Goal: Task Accomplishment & Management: Manage account settings

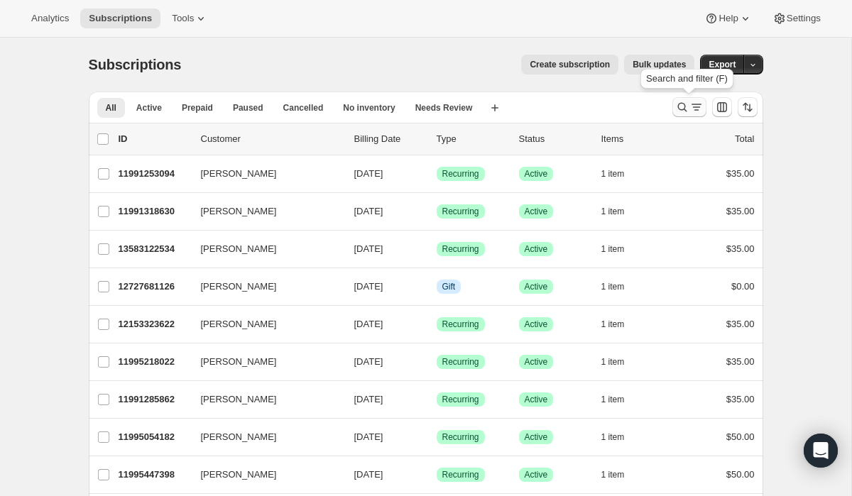
click at [683, 102] on icon "Search and filter results" at bounding box center [682, 107] width 14 height 14
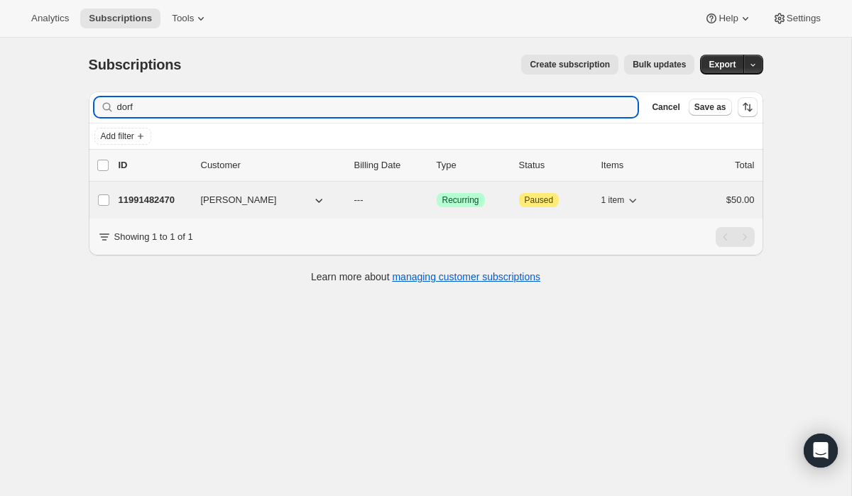
type input "dorf"
click at [130, 203] on p "11991482470" at bounding box center [154, 200] width 71 height 14
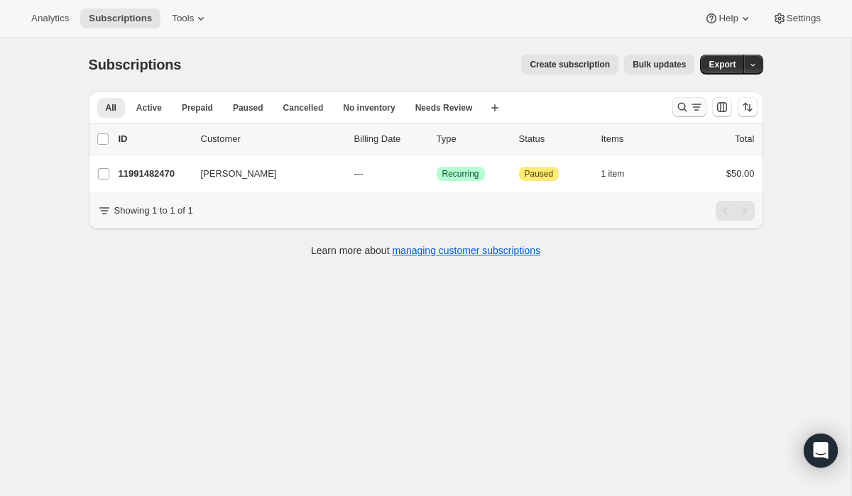
click at [678, 107] on icon "Search and filter results" at bounding box center [682, 107] width 14 height 14
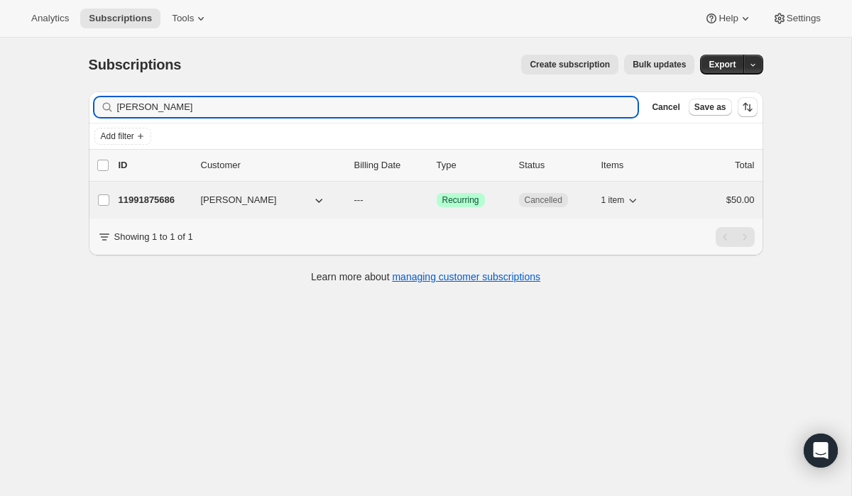
type input "duenas"
click at [226, 207] on span "[PERSON_NAME]" at bounding box center [239, 200] width 76 height 14
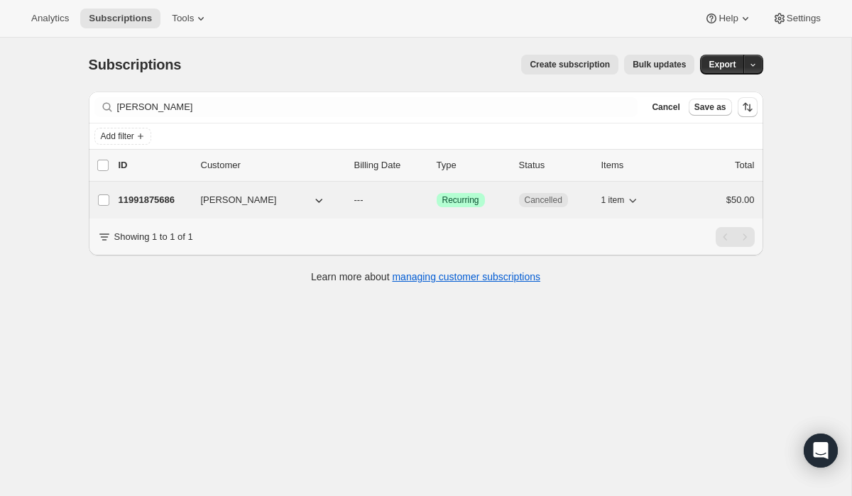
click at [121, 203] on p "11991875686" at bounding box center [154, 200] width 71 height 14
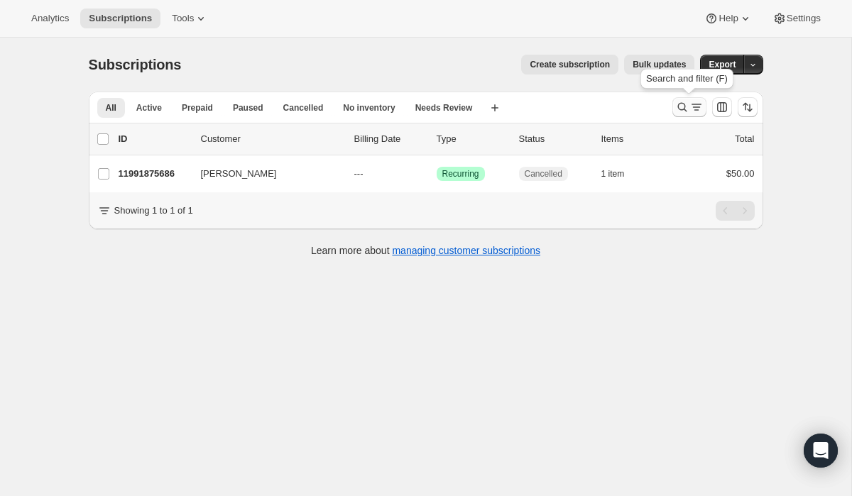
click at [687, 106] on icon "Search and filter results" at bounding box center [682, 107] width 14 height 14
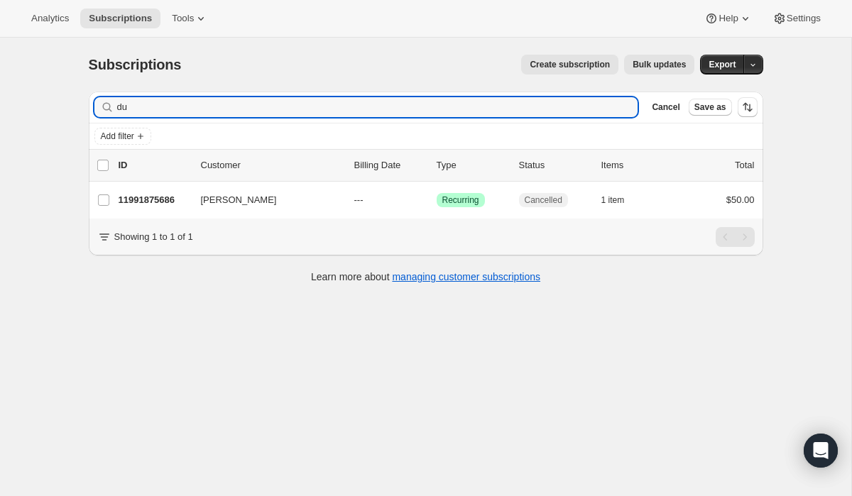
type input "d"
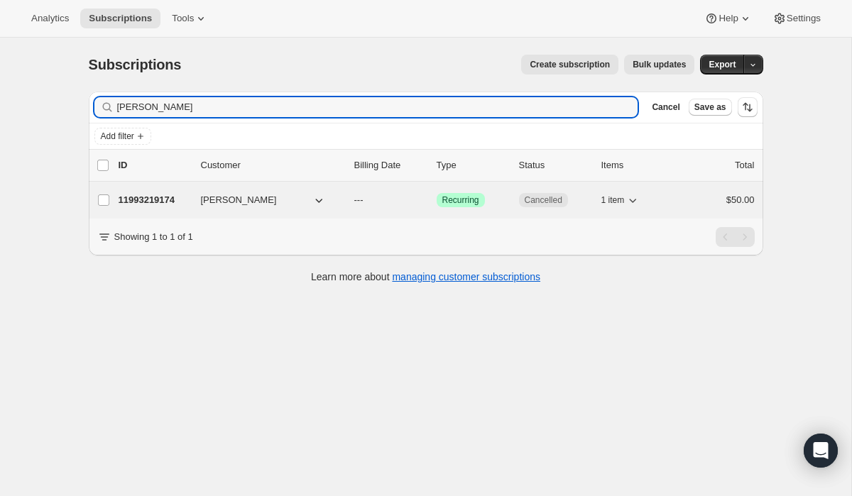
type input "kate ge"
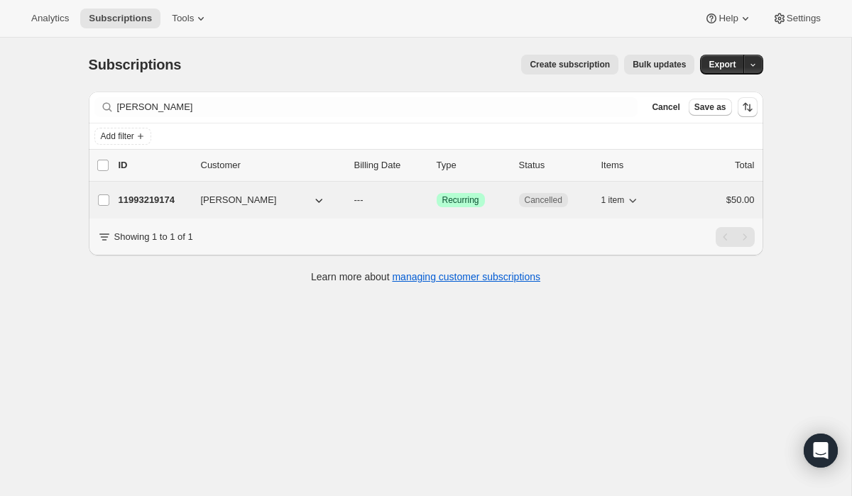
click at [151, 194] on p "11993219174" at bounding box center [154, 200] width 71 height 14
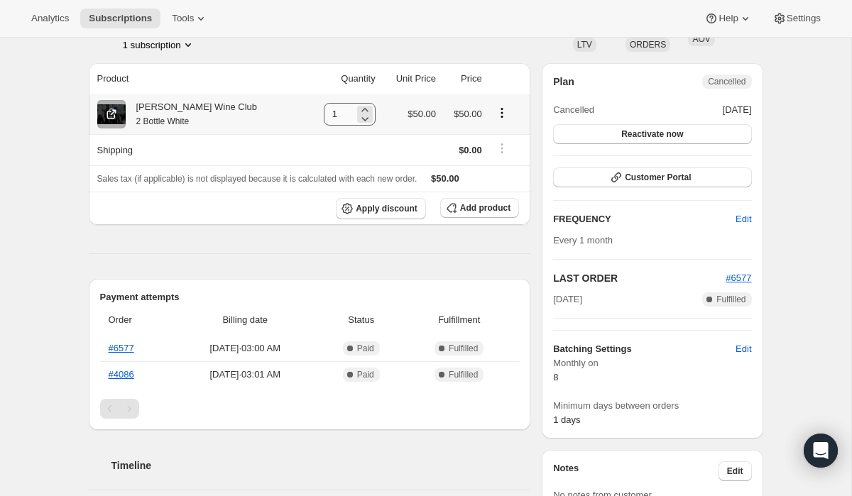
scroll to position [104, 0]
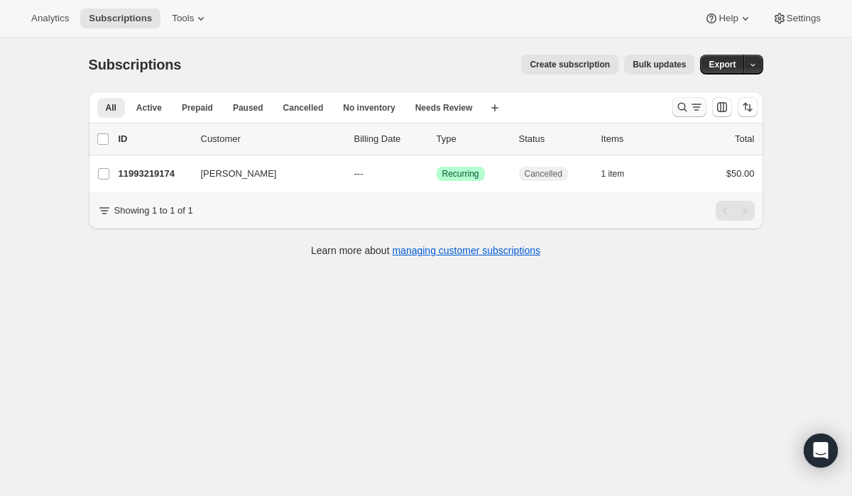
click at [675, 108] on icon "Search and filter results" at bounding box center [682, 107] width 14 height 14
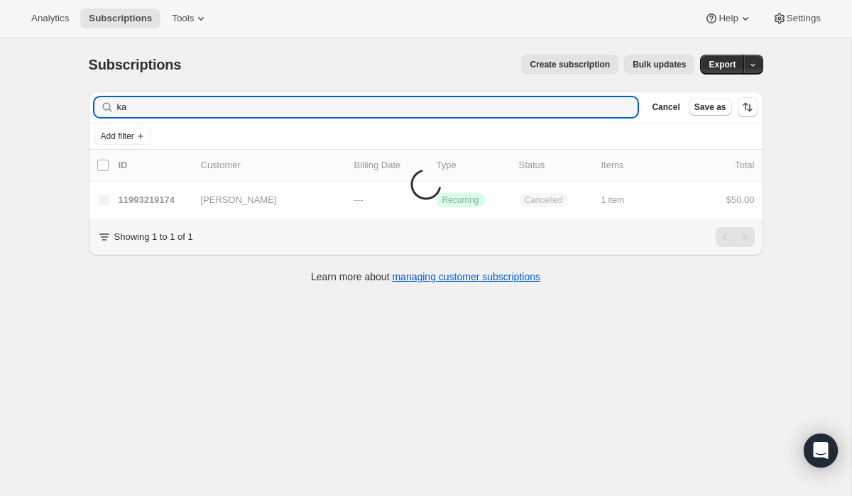
type input "k"
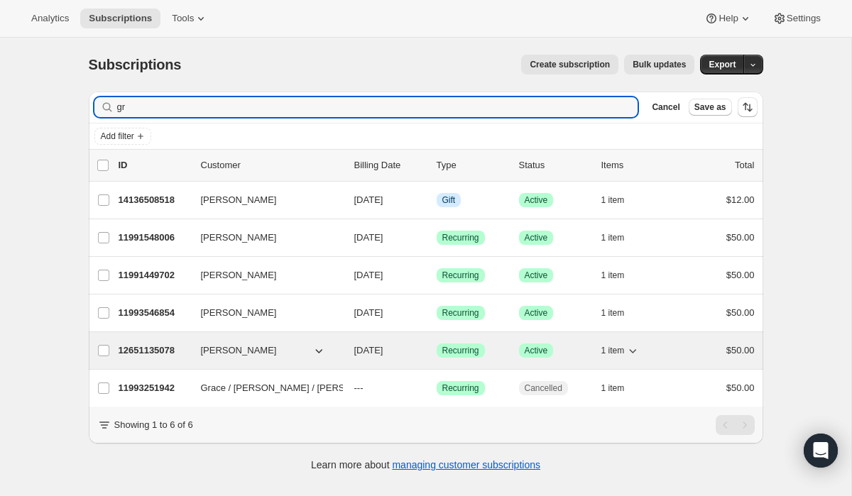
type input "gr"
click at [135, 353] on p "12651135078" at bounding box center [154, 351] width 71 height 14
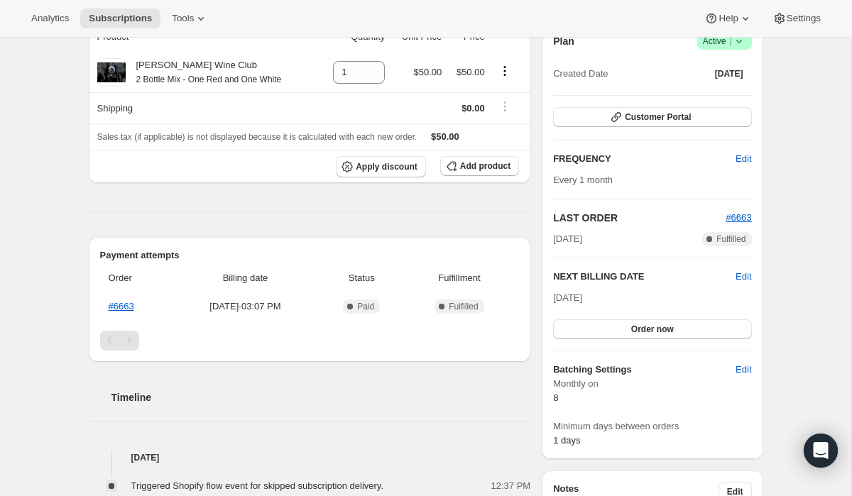
scroll to position [150, 0]
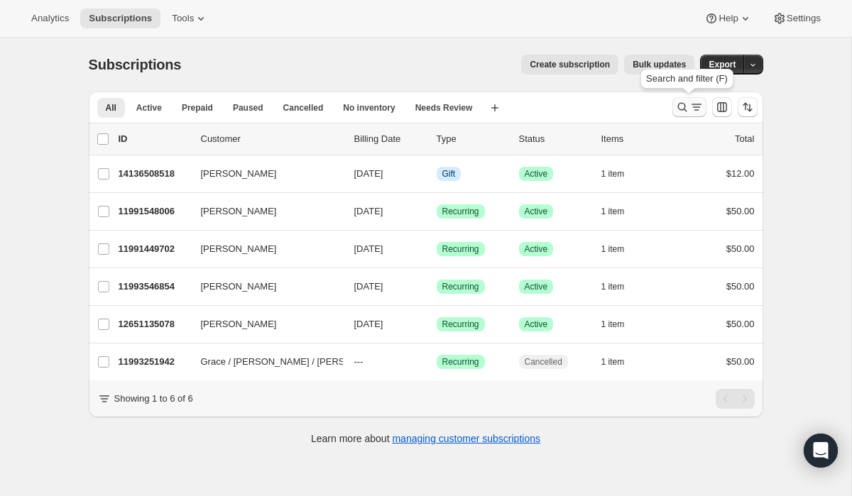
click at [684, 105] on icon "Search and filter results" at bounding box center [682, 107] width 14 height 14
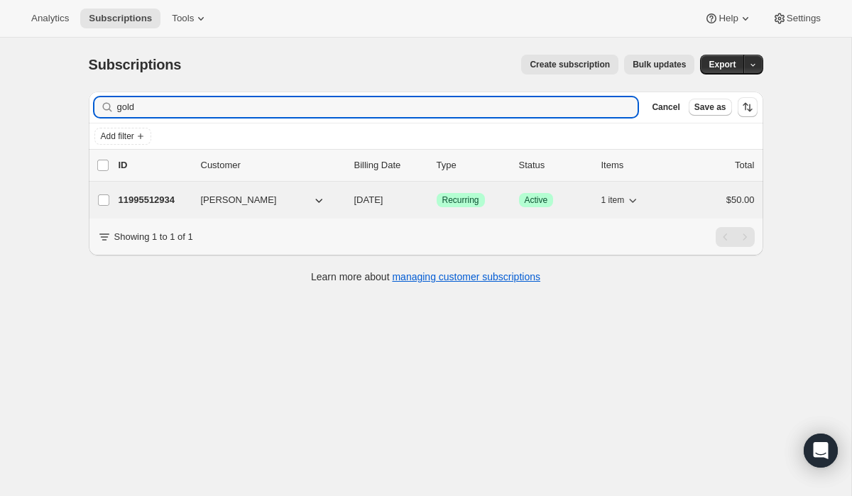
type input "gold"
click at [182, 204] on p "11995512934" at bounding box center [154, 200] width 71 height 14
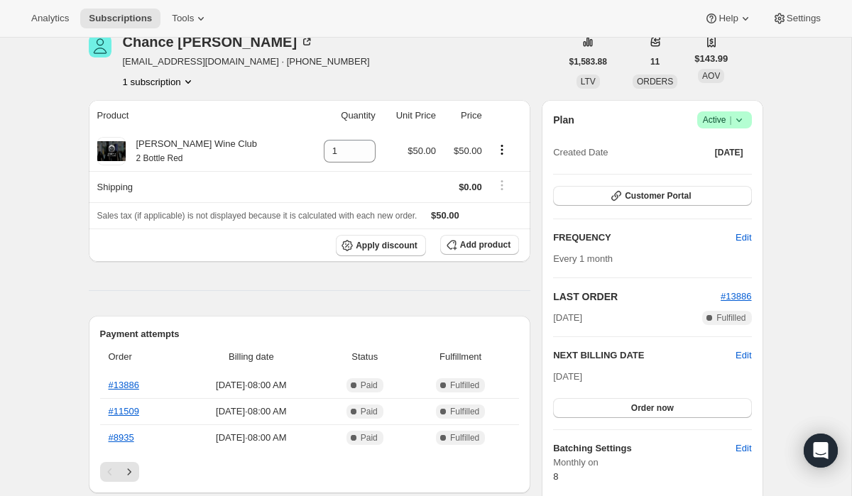
scroll to position [69, 0]
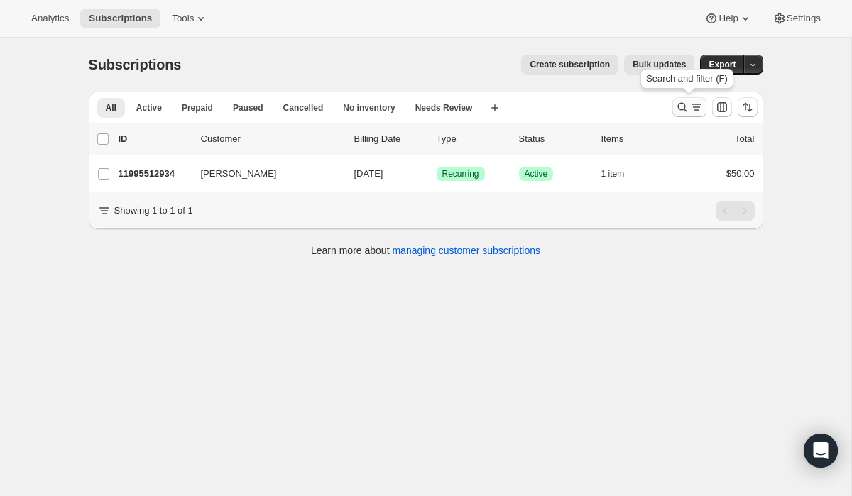
click at [687, 116] on button "Search and filter results" at bounding box center [689, 107] width 34 height 20
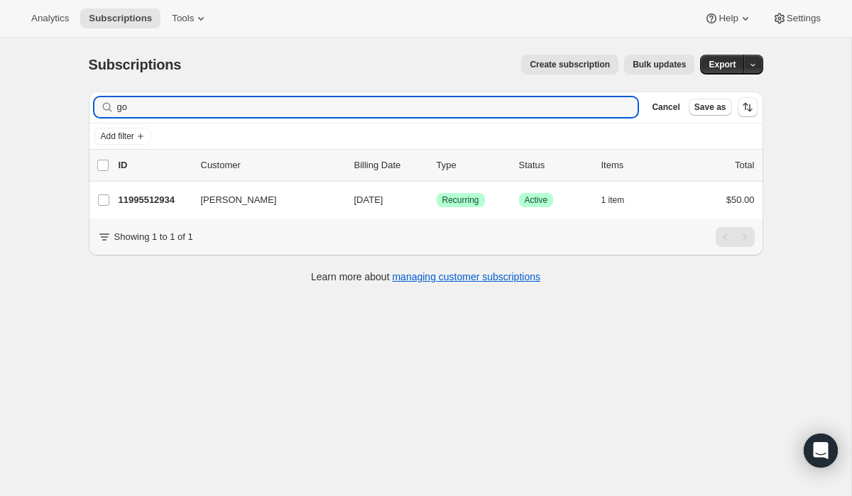
type input "g"
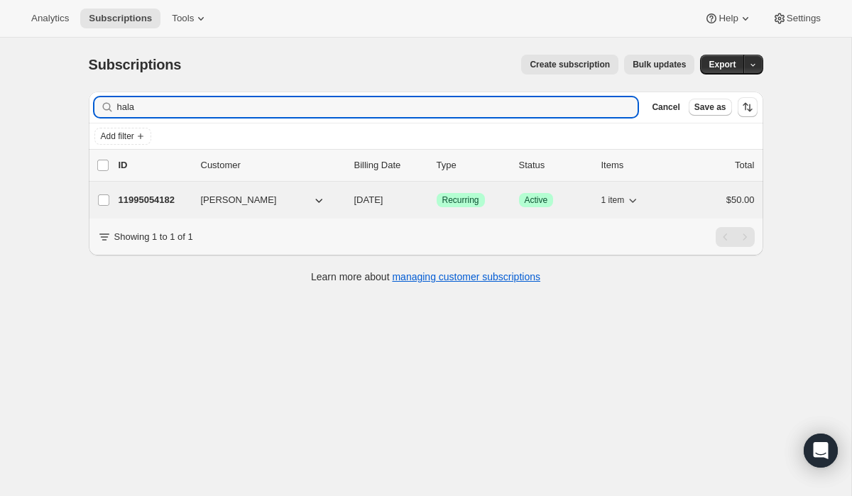
type input "hala"
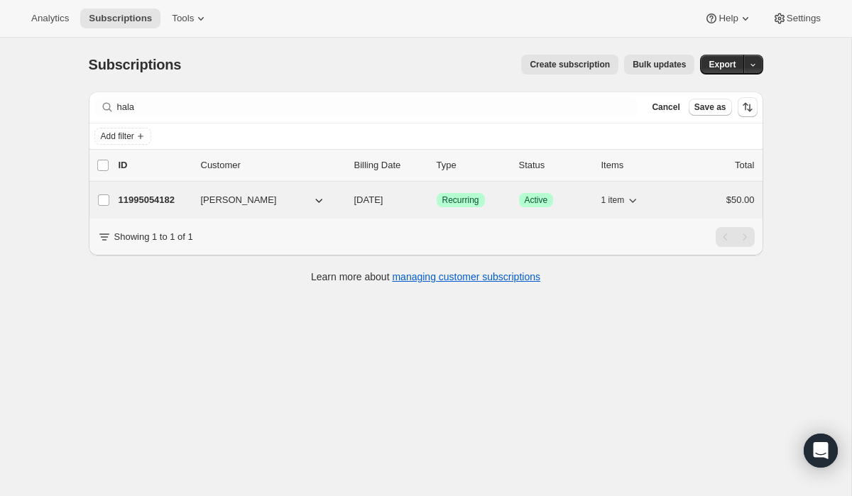
click at [172, 205] on p "11995054182" at bounding box center [154, 200] width 71 height 14
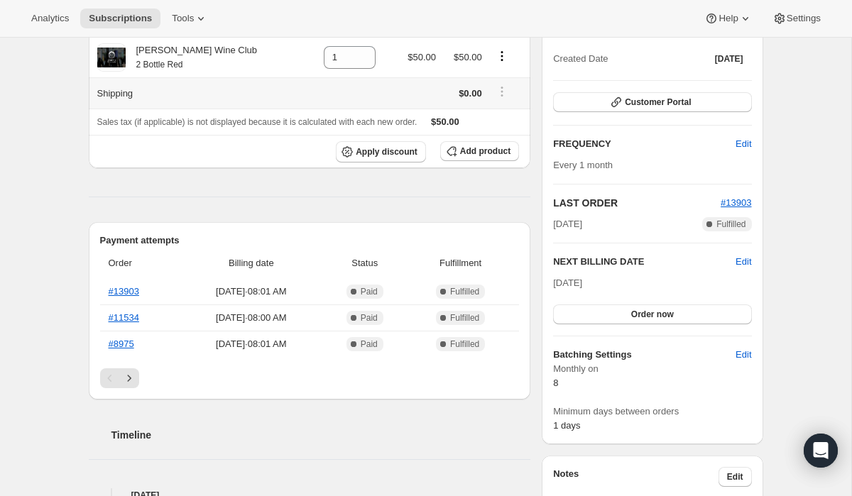
scroll to position [172, 0]
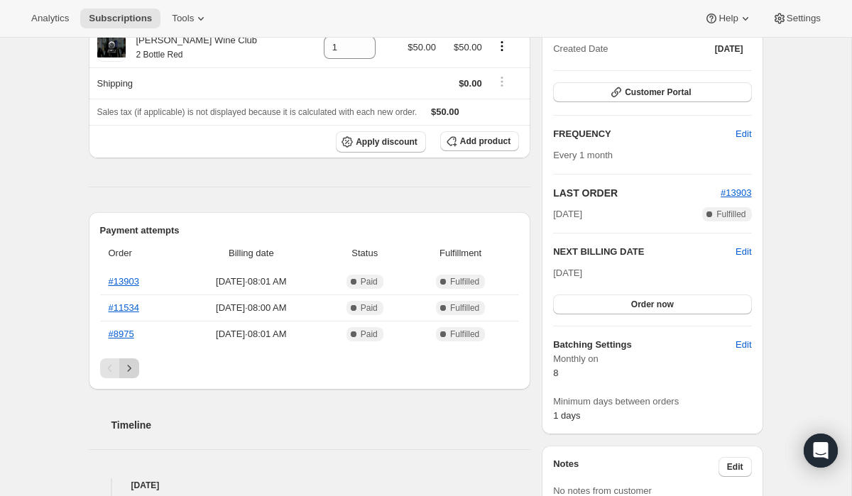
click at [131, 373] on icon "Next" at bounding box center [129, 368] width 14 height 14
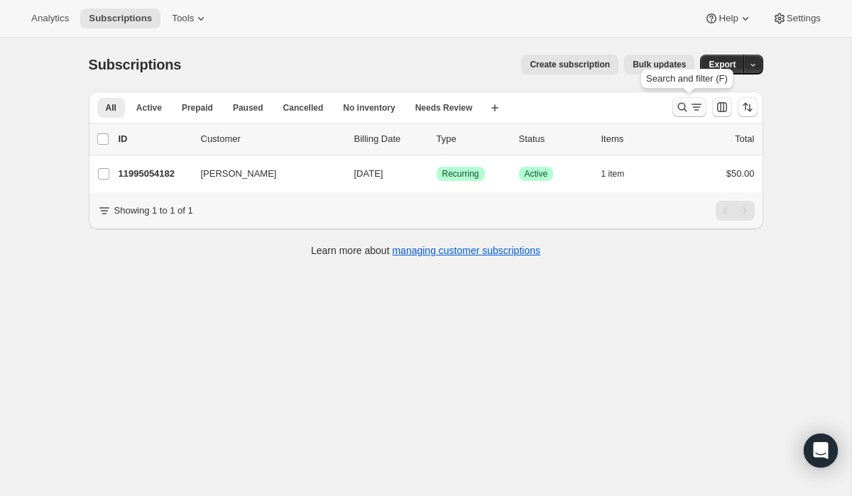
click at [686, 106] on icon "Search and filter results" at bounding box center [682, 107] width 14 height 14
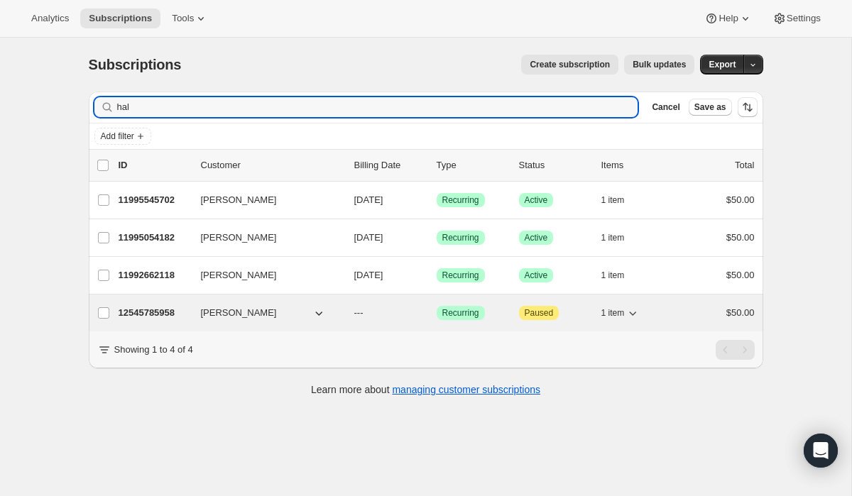
type input "hal"
click at [154, 312] on p "12545785958" at bounding box center [154, 313] width 71 height 14
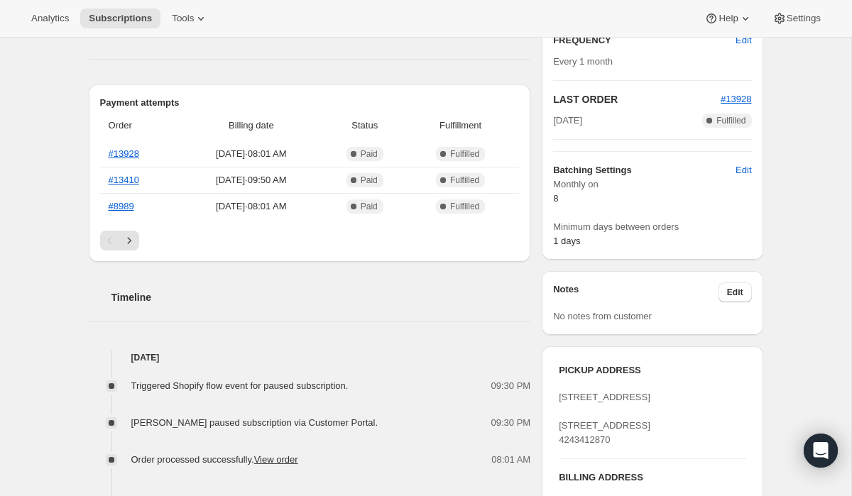
scroll to position [291, 0]
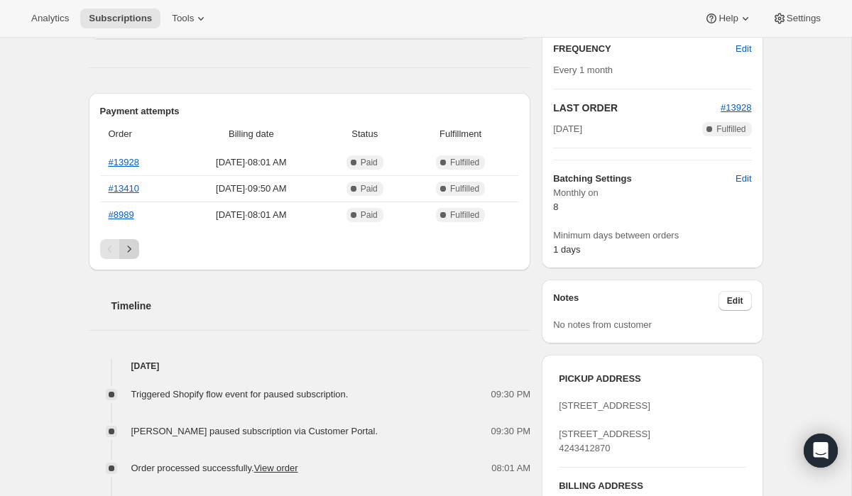
click at [135, 241] on button "Next" at bounding box center [129, 249] width 20 height 20
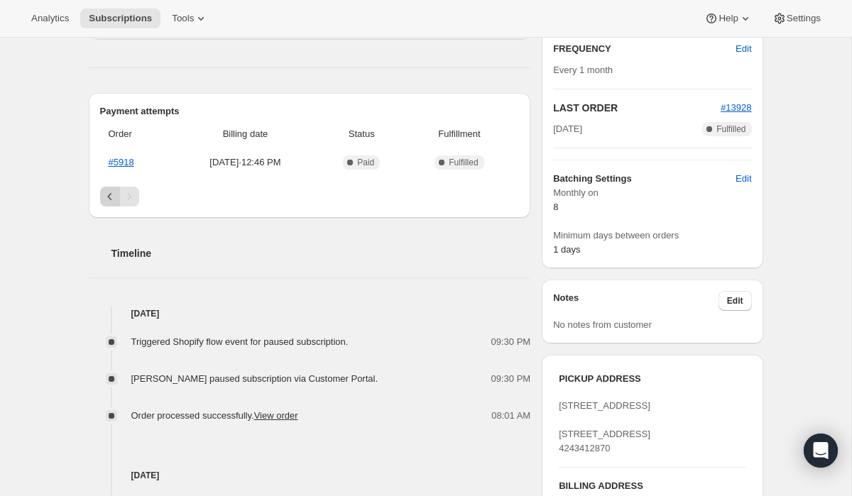
click at [110, 203] on button "Previous" at bounding box center [110, 197] width 20 height 20
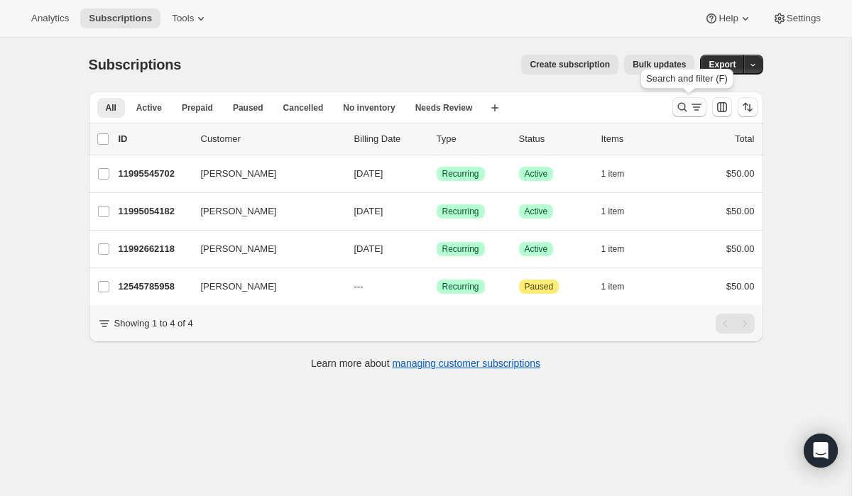
click at [689, 105] on icon "Search and filter results" at bounding box center [696, 107] width 14 height 14
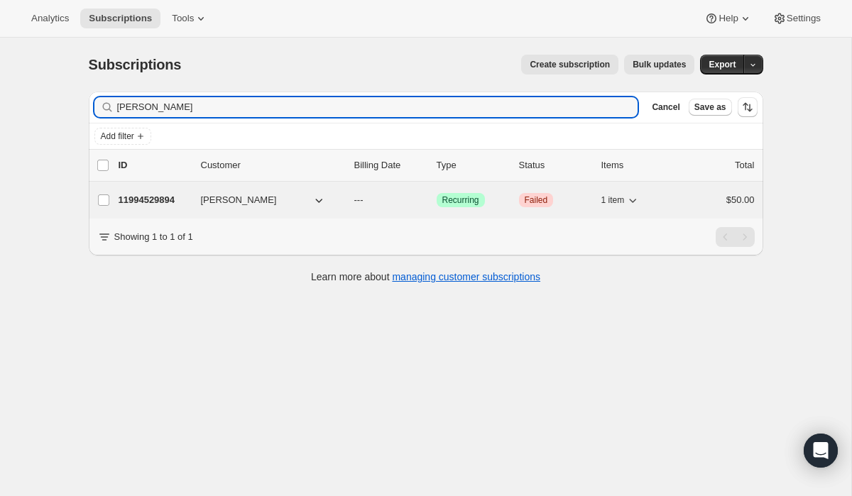
type input "[PERSON_NAME]"
click at [131, 200] on p "11994529894" at bounding box center [154, 200] width 71 height 14
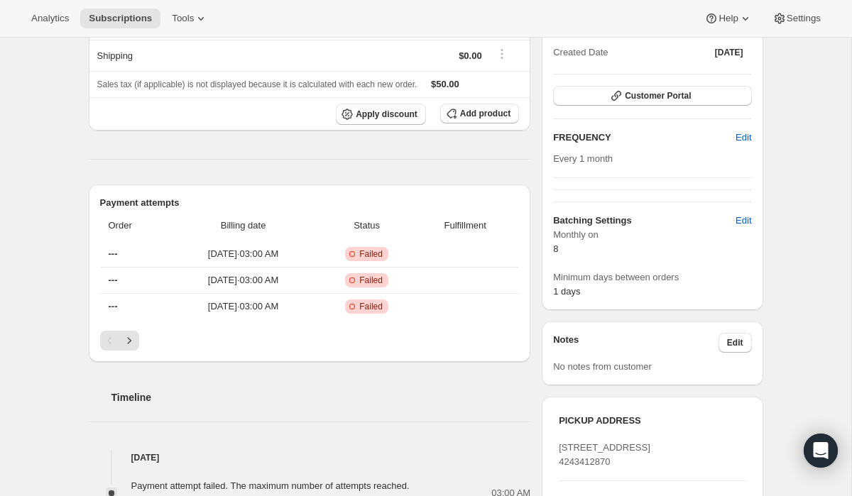
scroll to position [204, 0]
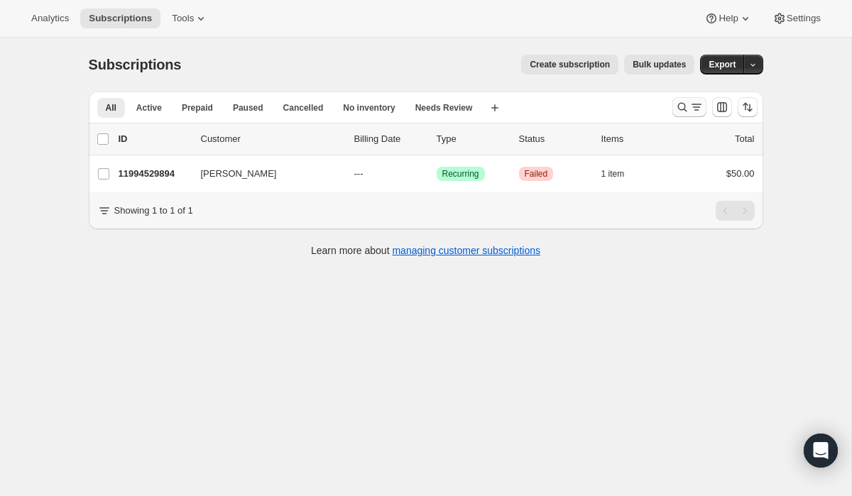
click at [677, 107] on icon "Search and filter results" at bounding box center [682, 107] width 14 height 14
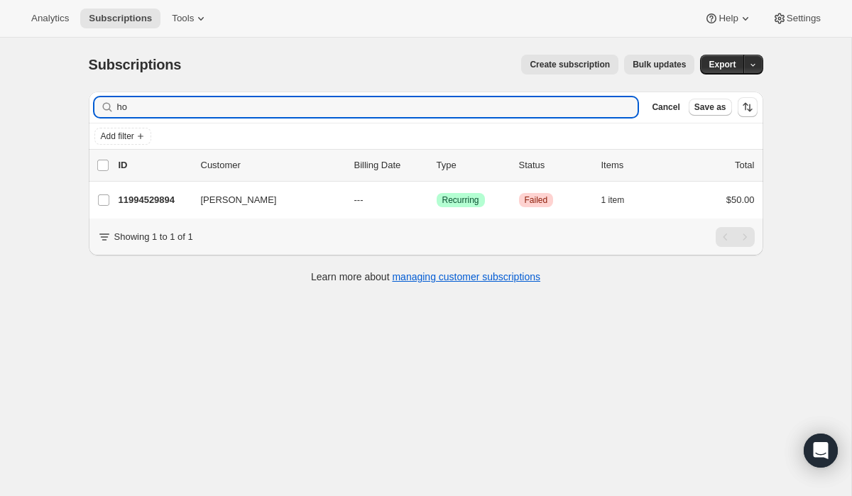
type input "h"
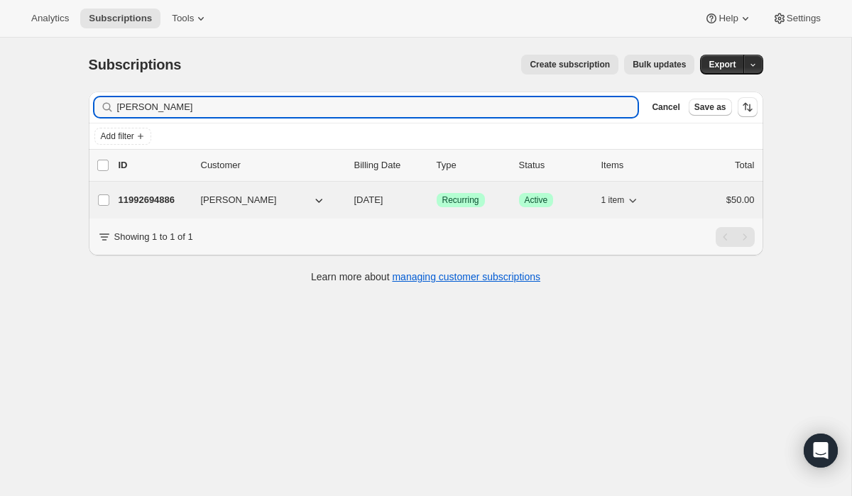
type input "[PERSON_NAME]"
click at [133, 198] on p "11992694886" at bounding box center [154, 200] width 71 height 14
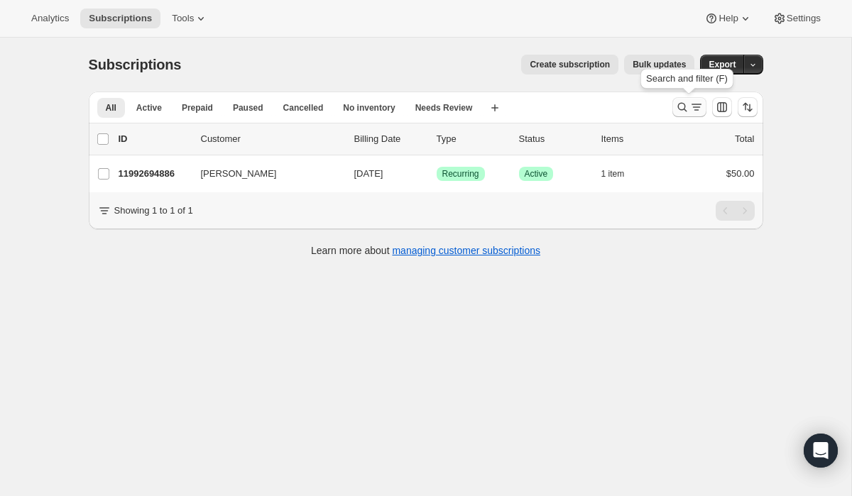
click at [683, 103] on icon "Search and filter results" at bounding box center [682, 107] width 14 height 14
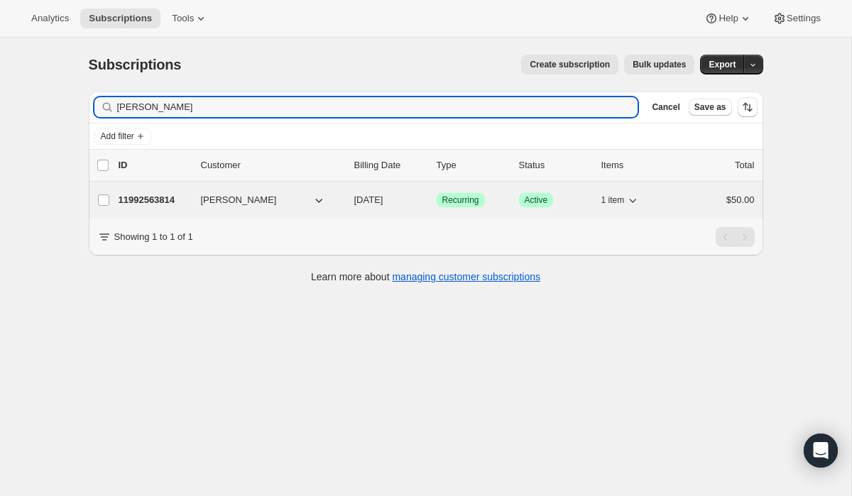
type input "[PERSON_NAME]"
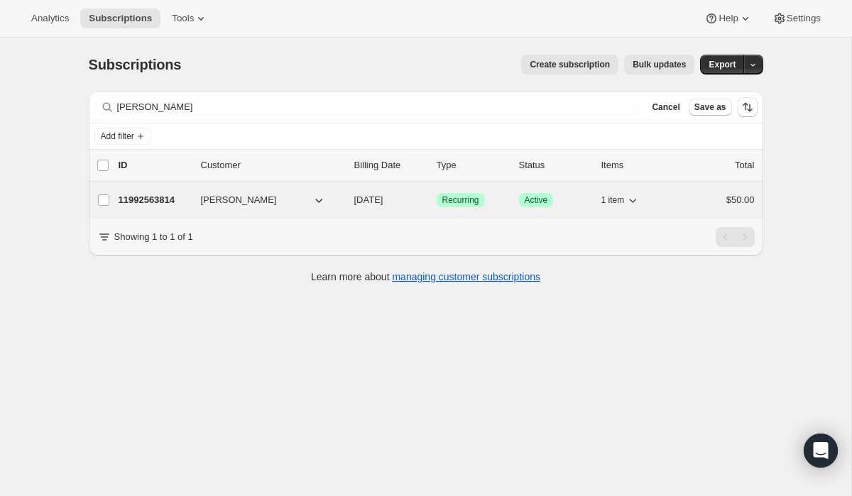
click at [141, 198] on p "11992563814" at bounding box center [154, 200] width 71 height 14
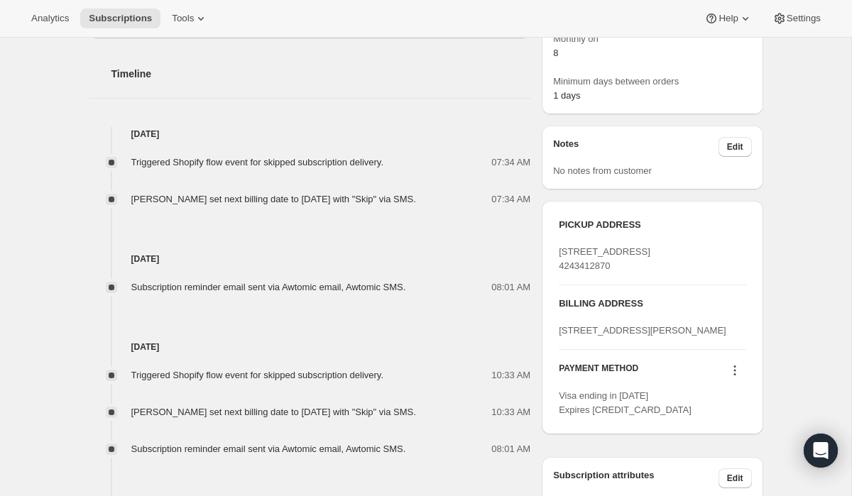
scroll to position [447, 0]
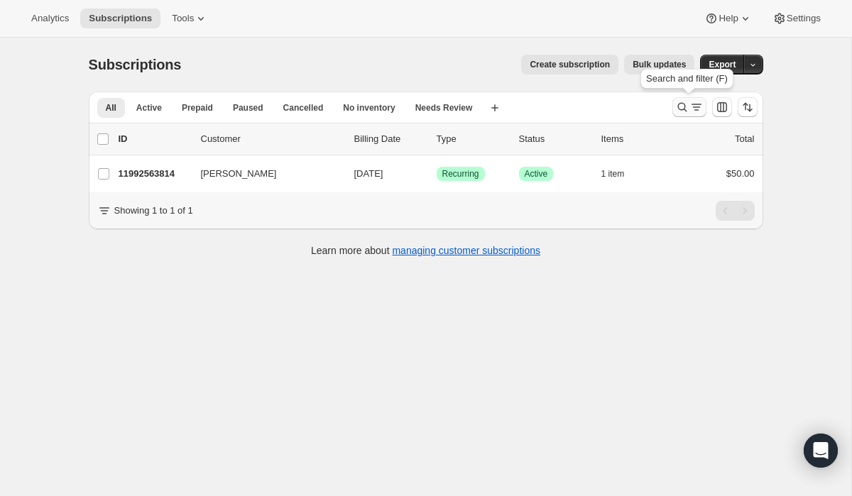
click at [686, 104] on icon "Search and filter results" at bounding box center [682, 107] width 14 height 14
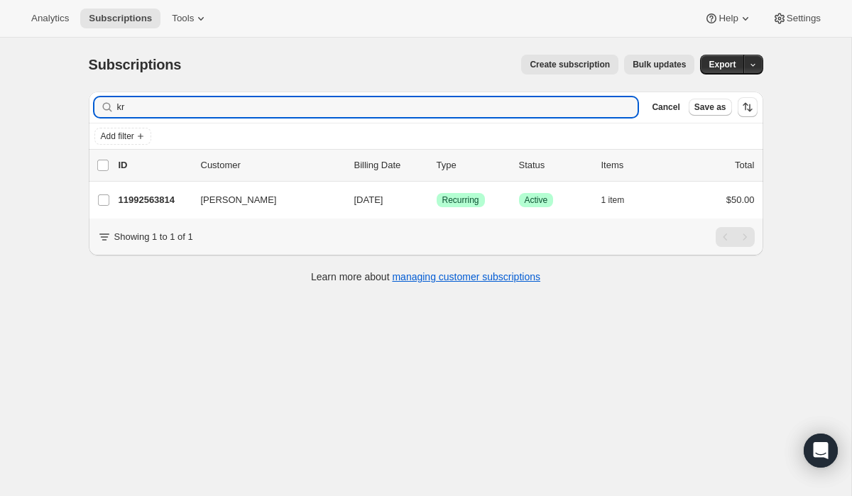
type input "k"
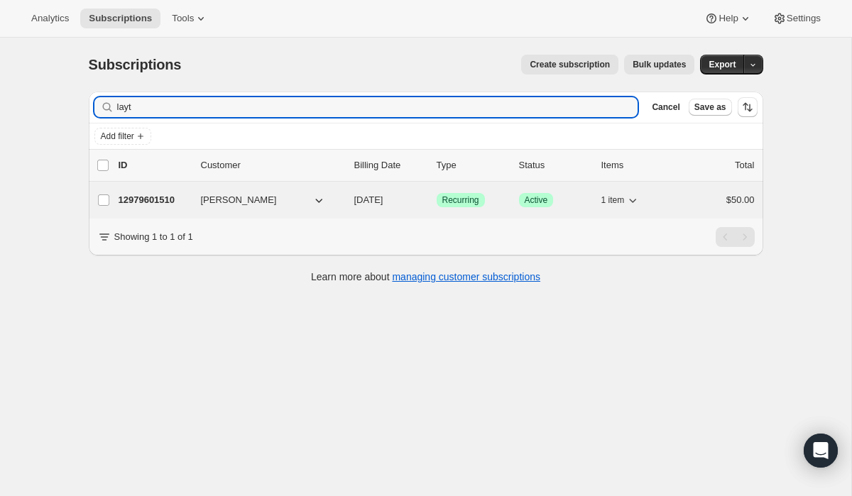
type input "layt"
click at [167, 198] on p "12979601510" at bounding box center [154, 200] width 71 height 14
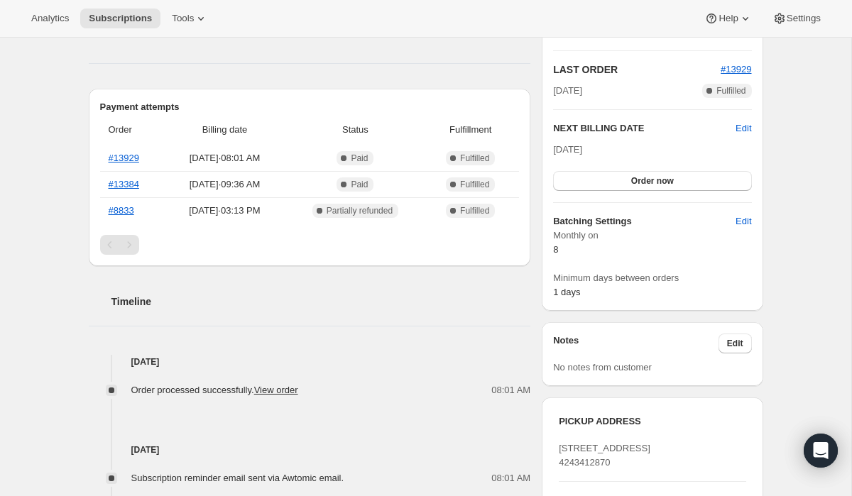
scroll to position [304, 0]
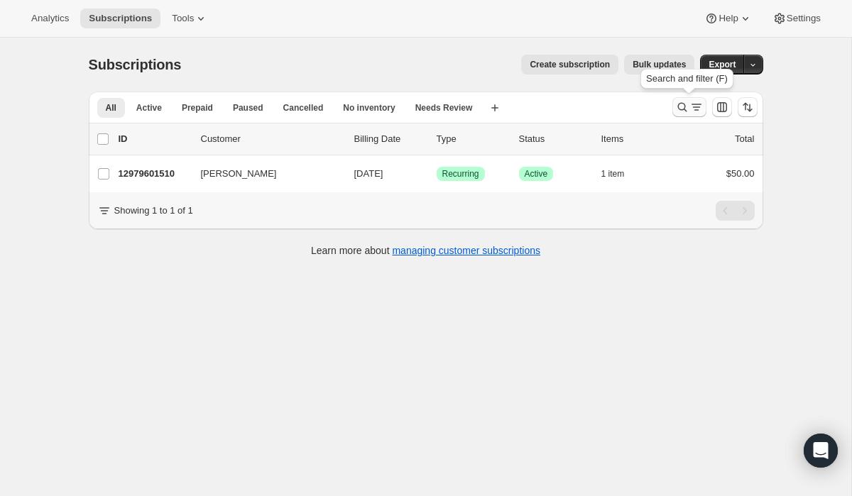
click at [673, 110] on button "Search and filter results" at bounding box center [689, 107] width 34 height 20
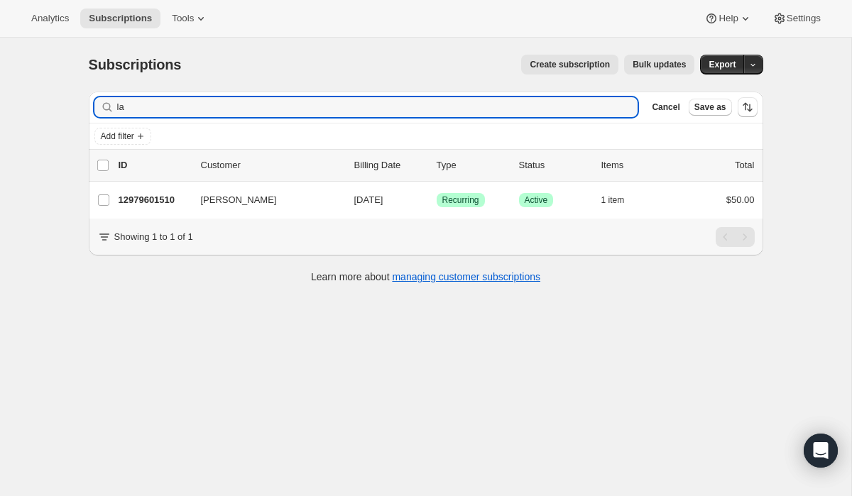
type input "l"
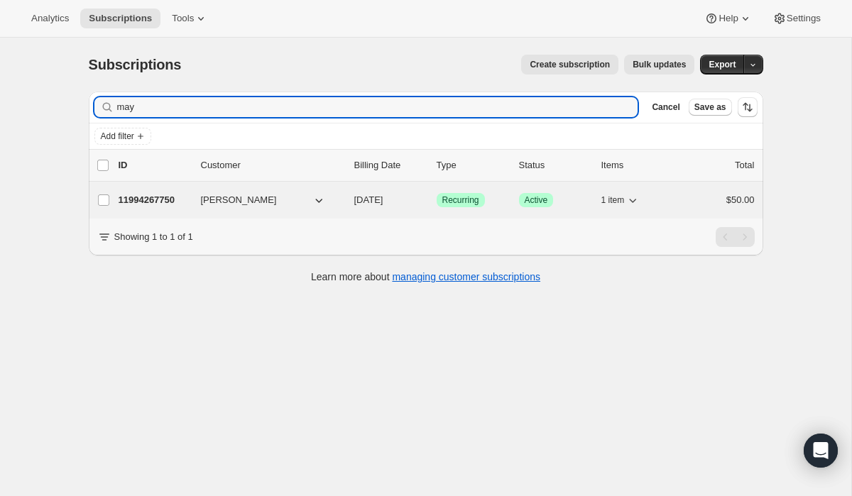
type input "may"
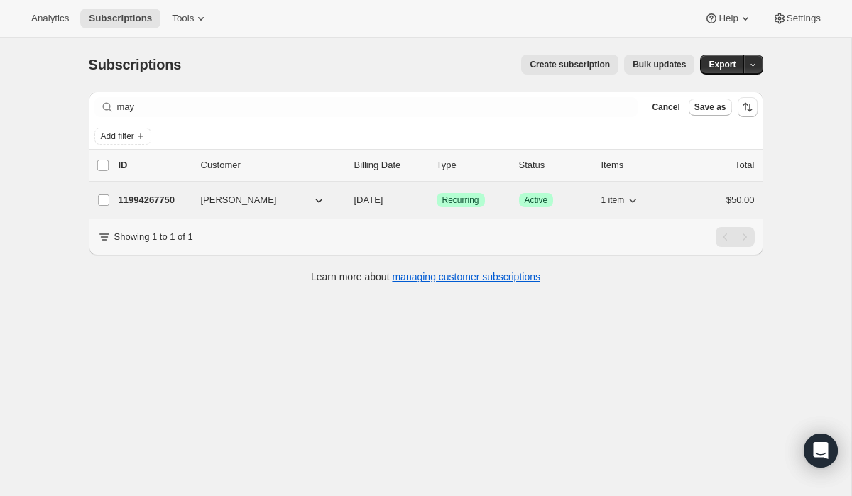
click at [166, 207] on div "11994267750 [PERSON_NAME] [DATE] Success Recurring Success Active 1 item $50.00" at bounding box center [437, 200] width 636 height 20
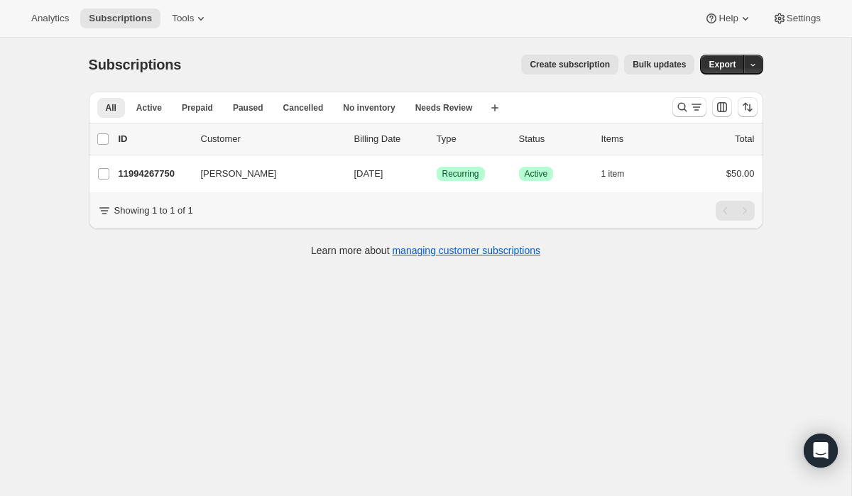
click at [667, 103] on div at bounding box center [715, 107] width 97 height 28
click at [672, 105] on button "Search and filter results" at bounding box center [689, 107] width 34 height 20
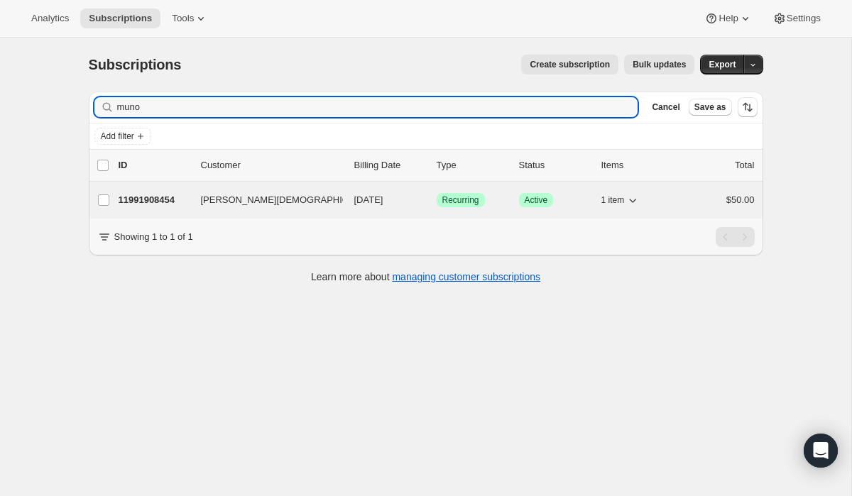
type input "muno"
click at [143, 204] on p "11991908454" at bounding box center [154, 200] width 71 height 14
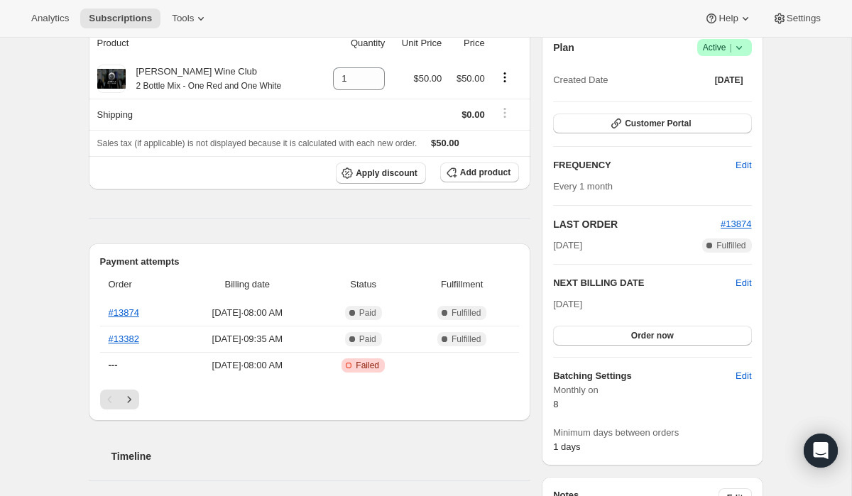
scroll to position [136, 0]
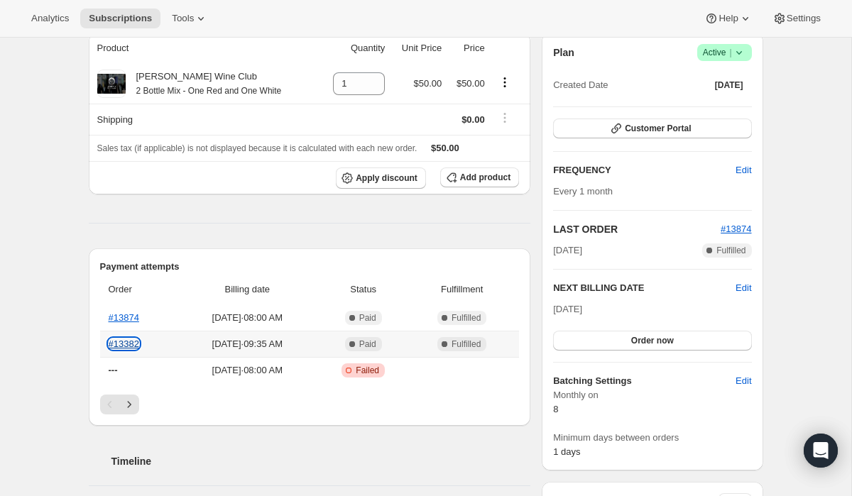
click at [121, 342] on link "#13382" at bounding box center [124, 344] width 31 height 11
click at [116, 316] on link "#13874" at bounding box center [124, 317] width 31 height 11
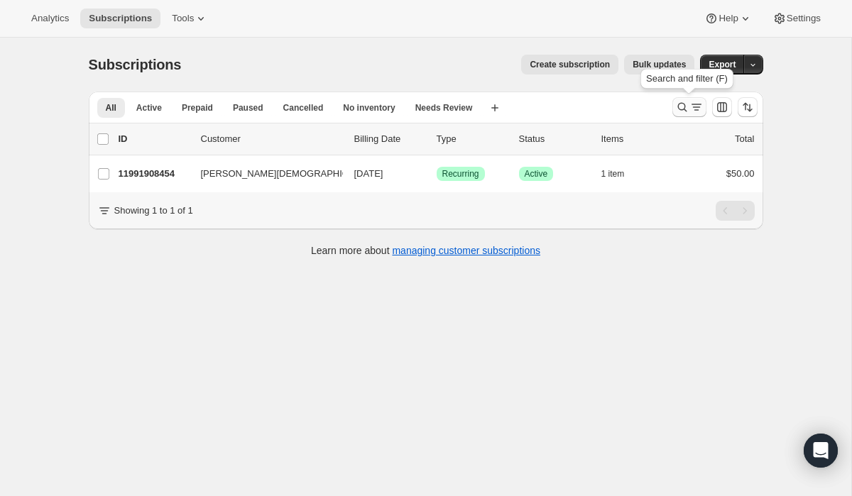
click at [680, 112] on icon "Search and filter results" at bounding box center [682, 107] width 14 height 14
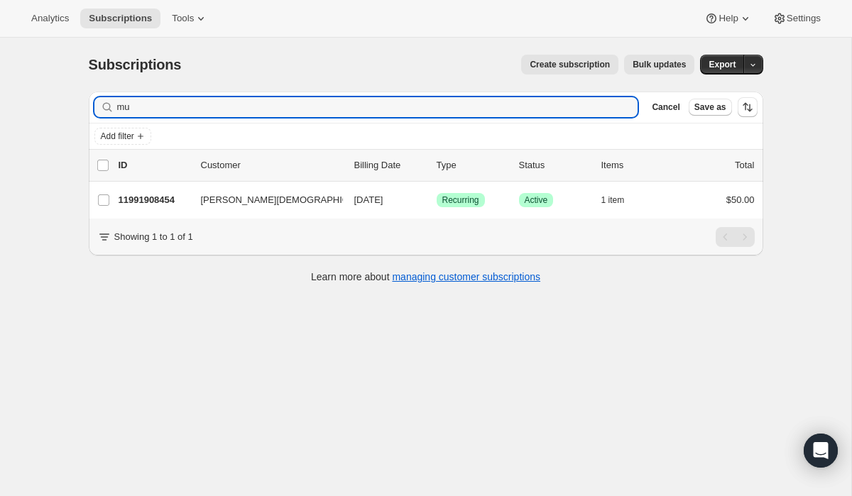
type input "m"
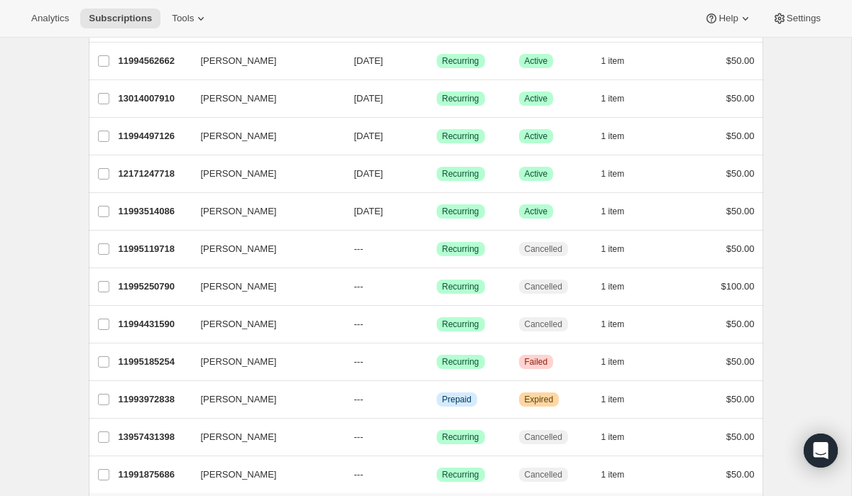
scroll to position [476, 0]
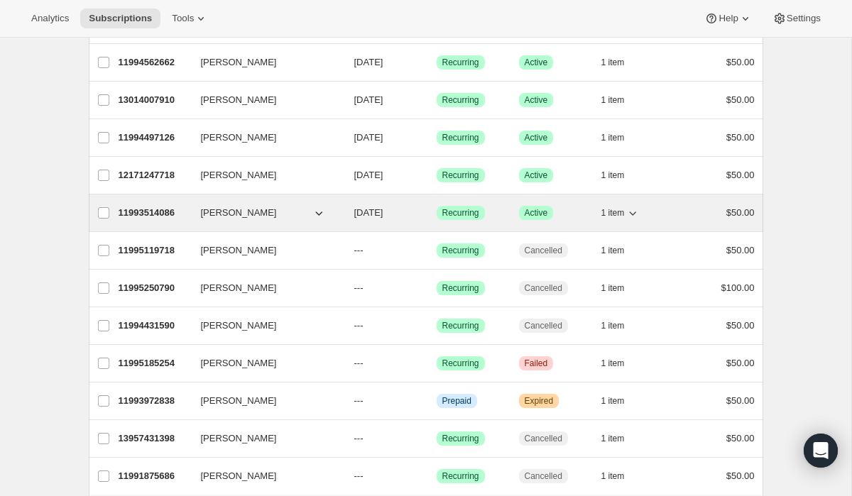
type input "na"
click at [139, 213] on p "11993514086" at bounding box center [154, 213] width 71 height 14
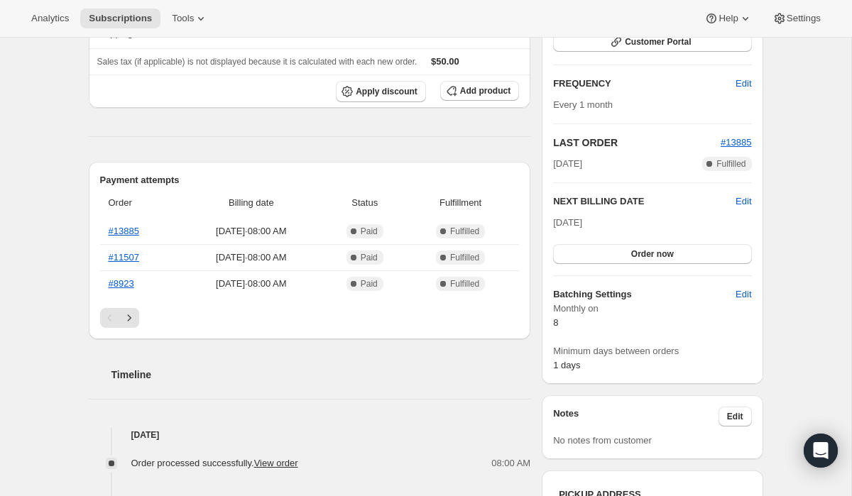
scroll to position [224, 0]
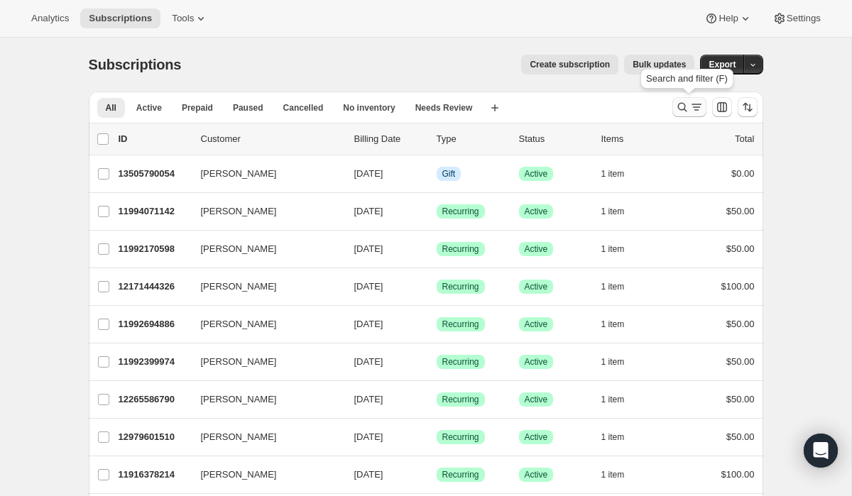
click at [677, 114] on icon "Search and filter results" at bounding box center [682, 107] width 14 height 14
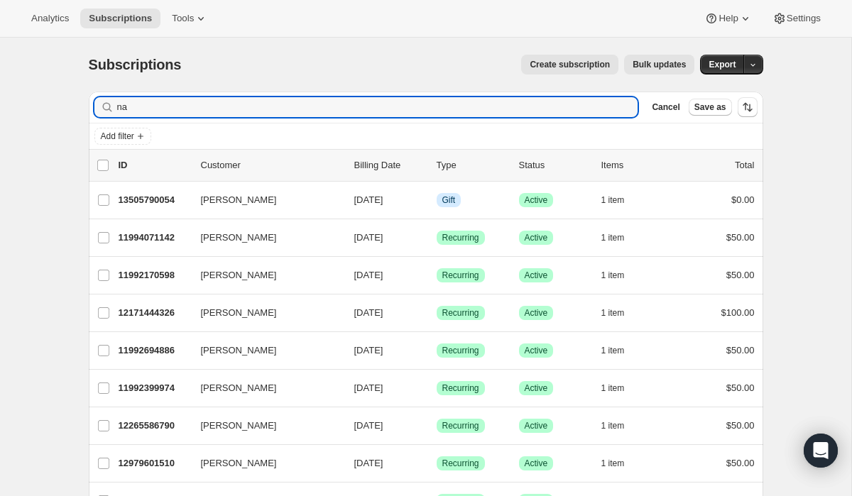
type input "n"
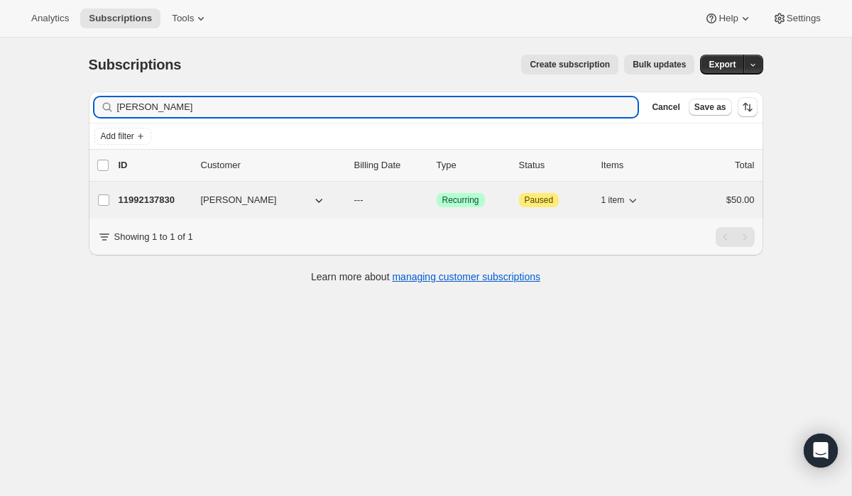
type input "[PERSON_NAME]"
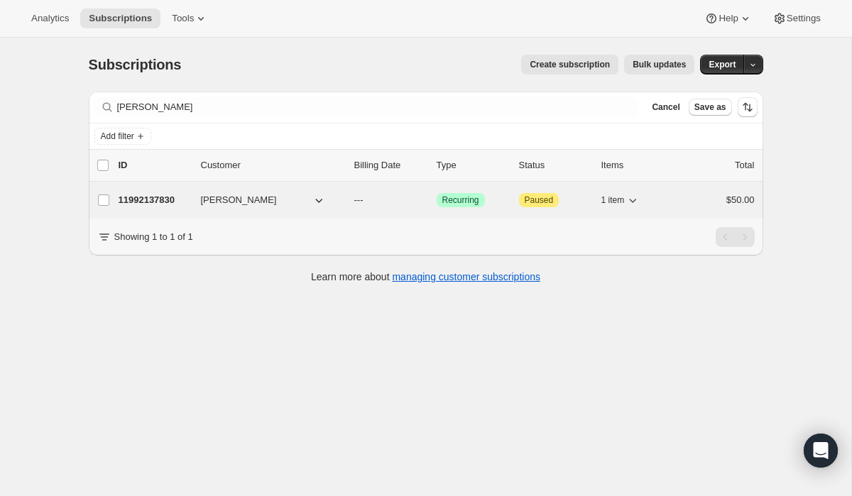
click at [151, 192] on div "11992137830 [PERSON_NAME] --- Success Recurring Attention Paused 1 item $50.00" at bounding box center [437, 200] width 636 height 20
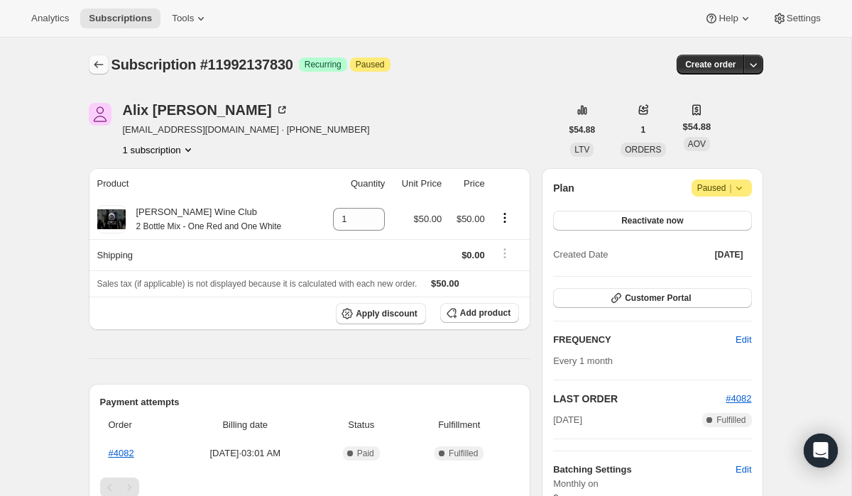
click at [100, 68] on icon "Subscriptions" at bounding box center [99, 65] width 14 height 14
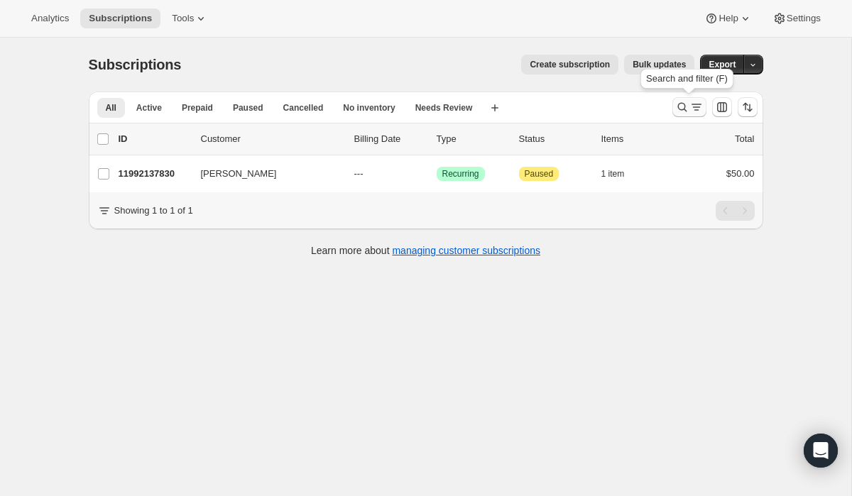
click at [689, 103] on icon "Search and filter results" at bounding box center [696, 107] width 14 height 14
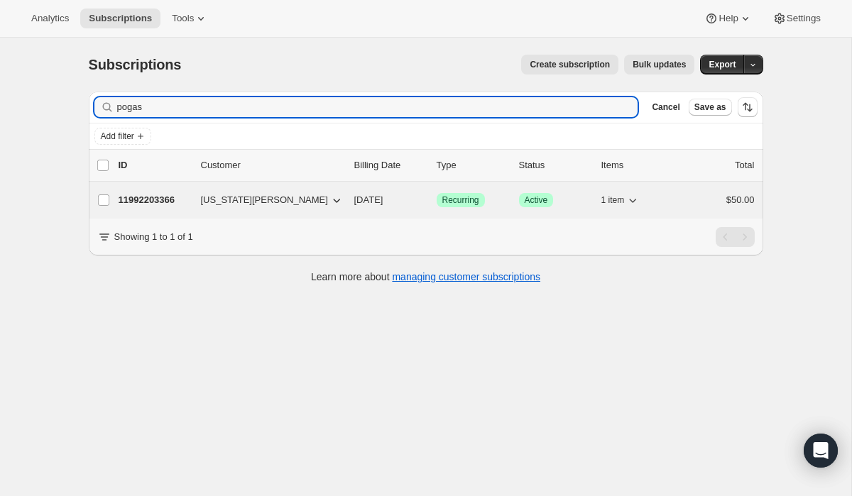
type input "pogas"
click at [143, 199] on p "11992203366" at bounding box center [154, 200] width 71 height 14
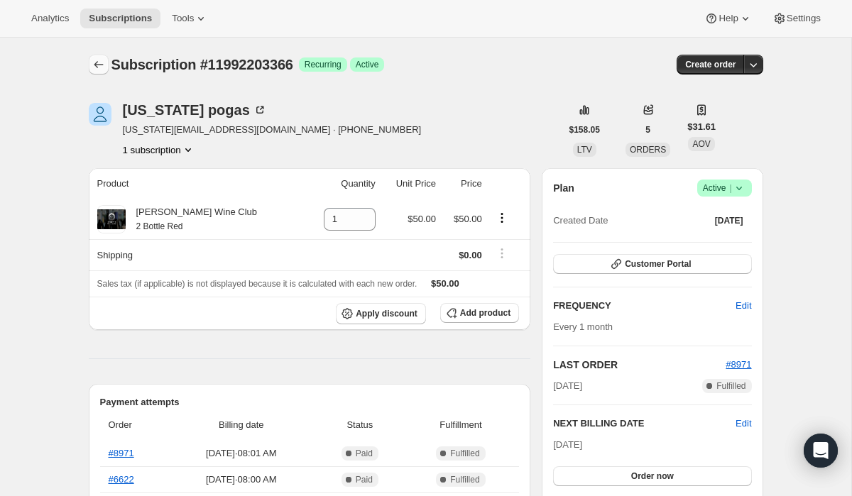
click at [101, 63] on icon "Subscriptions" at bounding box center [99, 65] width 14 height 14
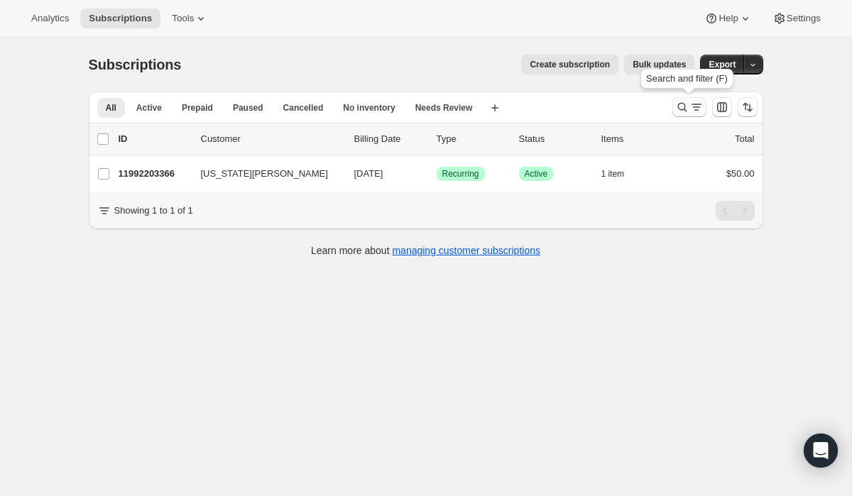
click at [682, 107] on icon "Search and filter results" at bounding box center [682, 107] width 14 height 14
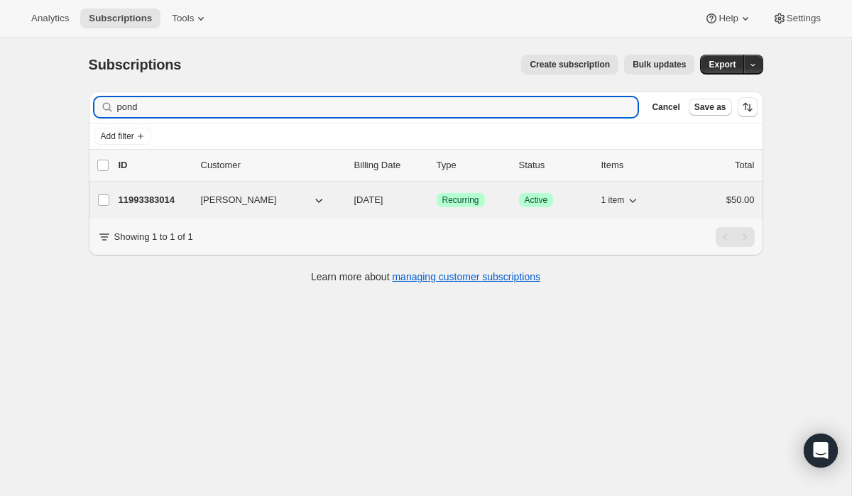
type input "pond"
click at [150, 193] on p "11993383014" at bounding box center [154, 200] width 71 height 14
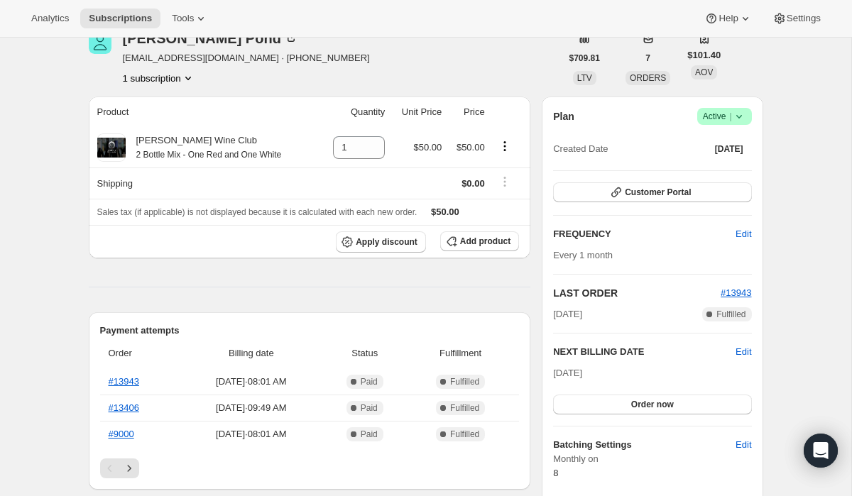
scroll to position [154, 0]
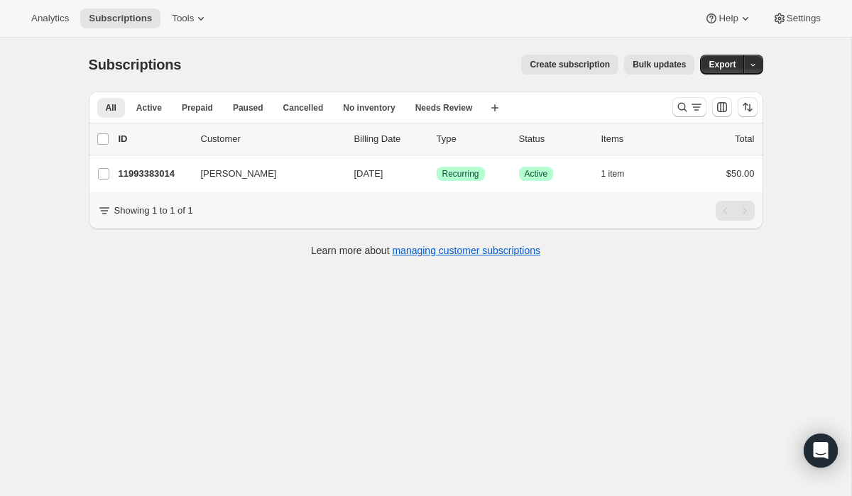
click at [671, 106] on div at bounding box center [715, 107] width 97 height 28
click at [683, 104] on icon "Search and filter results" at bounding box center [681, 107] width 9 height 9
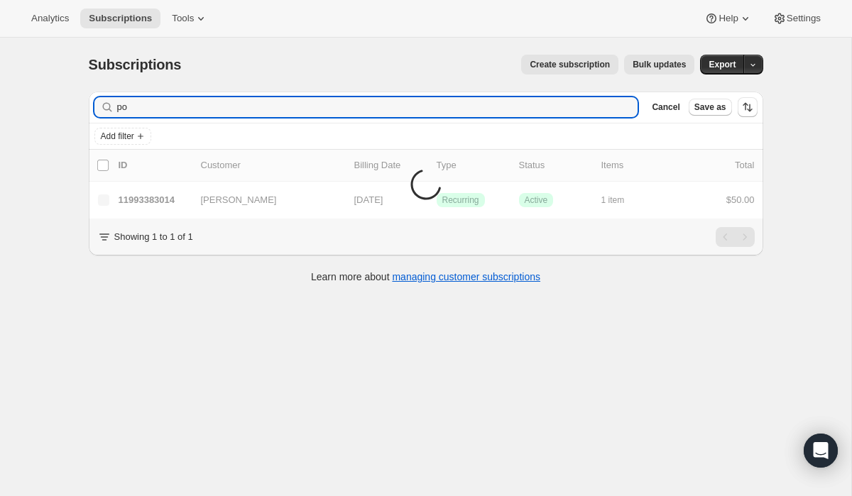
type input "p"
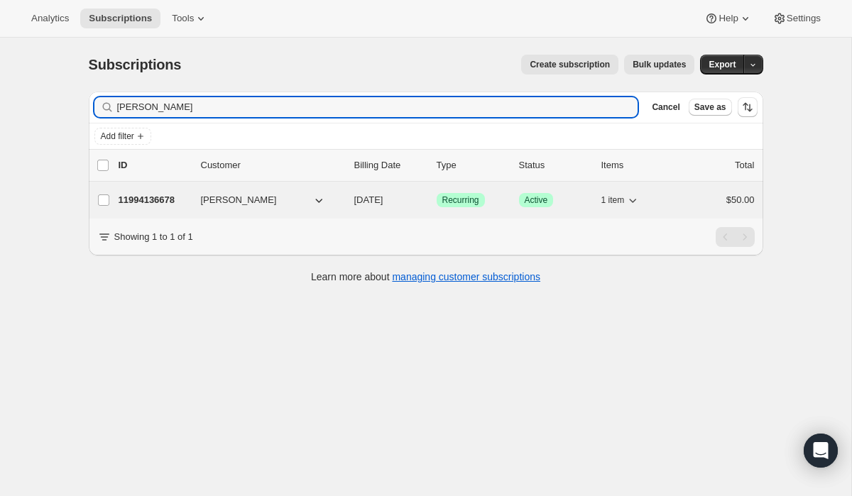
type input "[PERSON_NAME]"
click at [227, 206] on span "[PERSON_NAME]" at bounding box center [239, 200] width 76 height 14
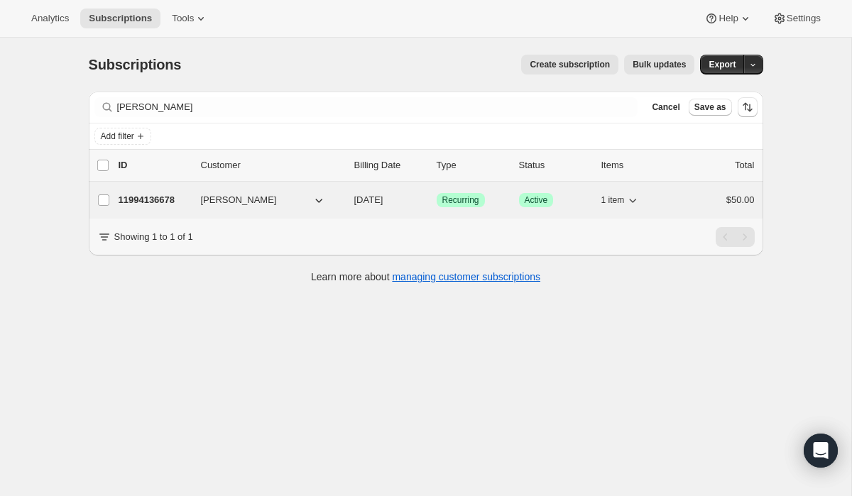
click at [149, 196] on p "11994136678" at bounding box center [154, 200] width 71 height 14
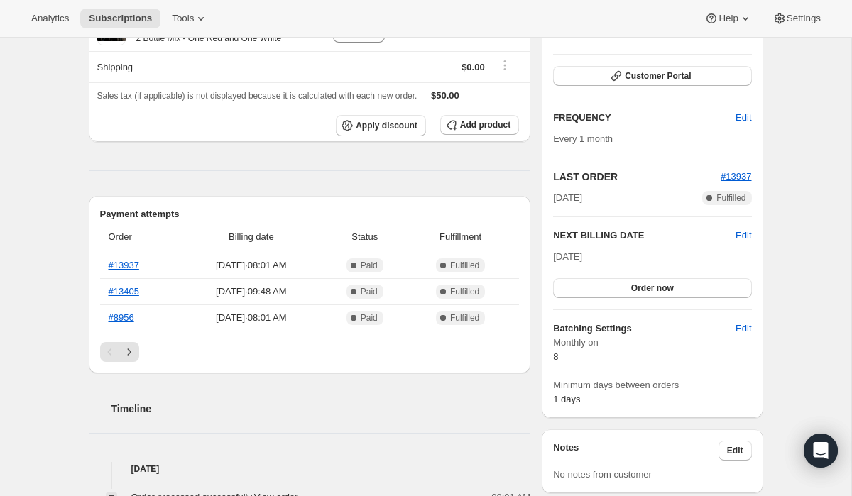
scroll to position [195, 0]
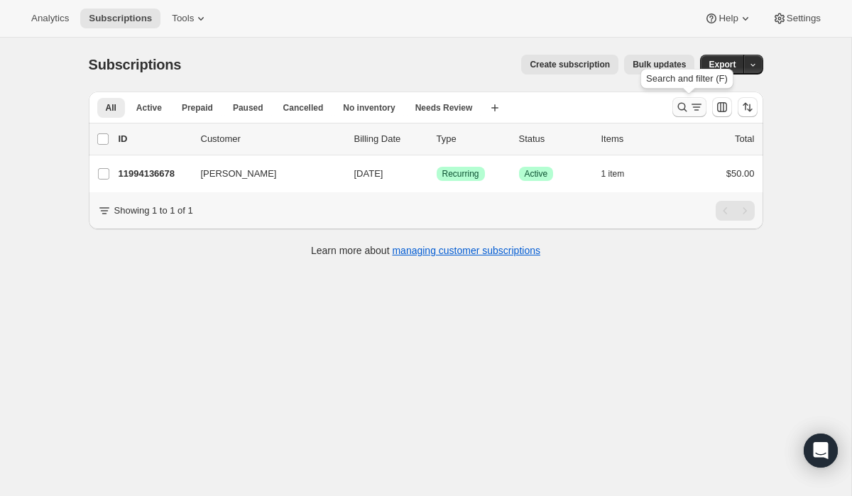
click at [685, 108] on icon "Search and filter results" at bounding box center [682, 107] width 14 height 14
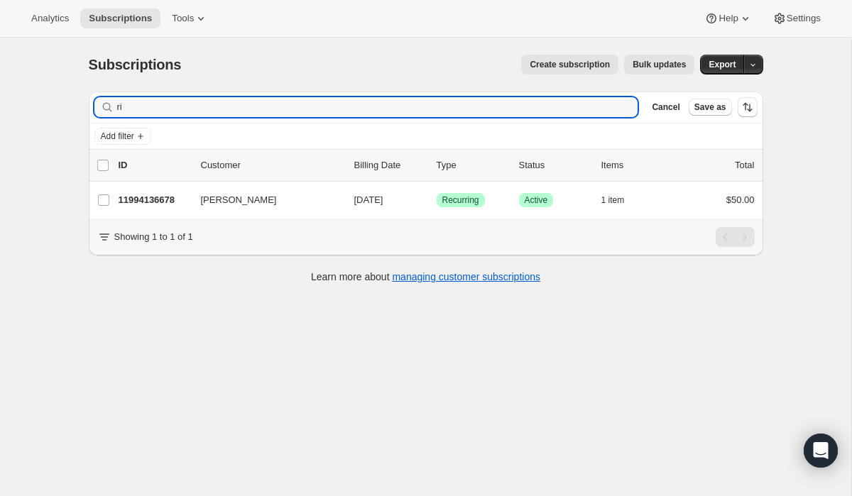
type input "r"
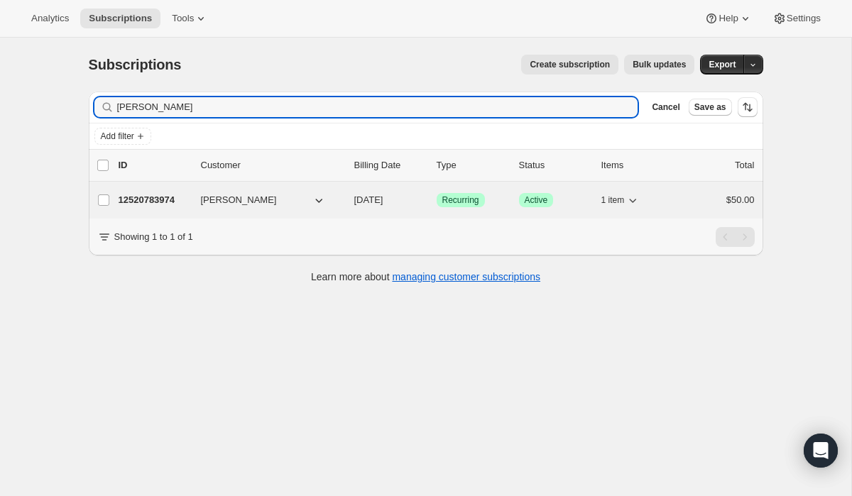
type input "[PERSON_NAME]"
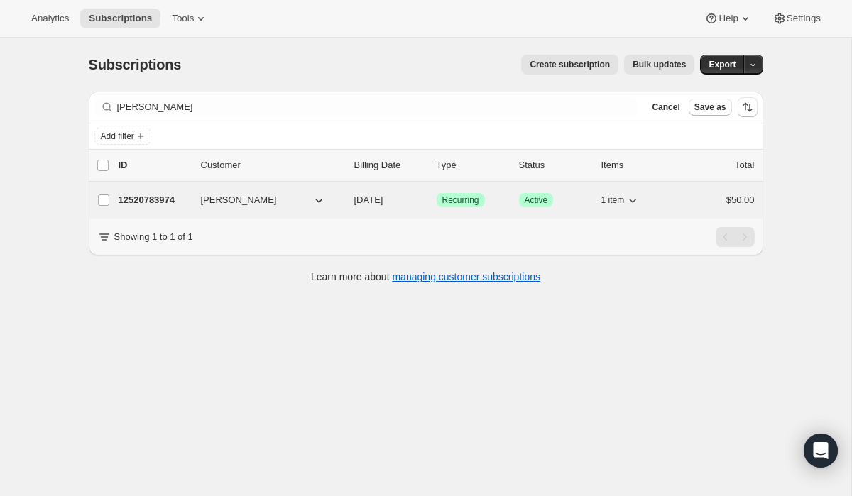
click at [150, 208] on div "12520783974 [PERSON_NAME] [DATE] Success Recurring Success Active 1 item $50.00" at bounding box center [437, 200] width 636 height 20
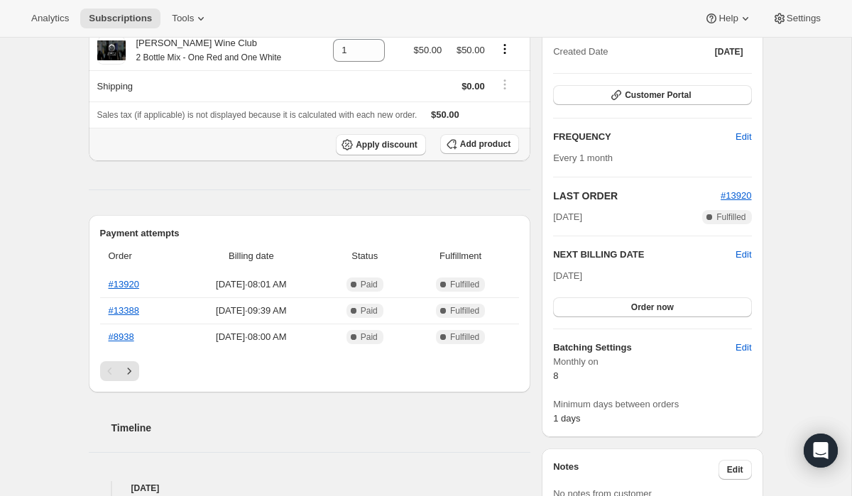
scroll to position [172, 0]
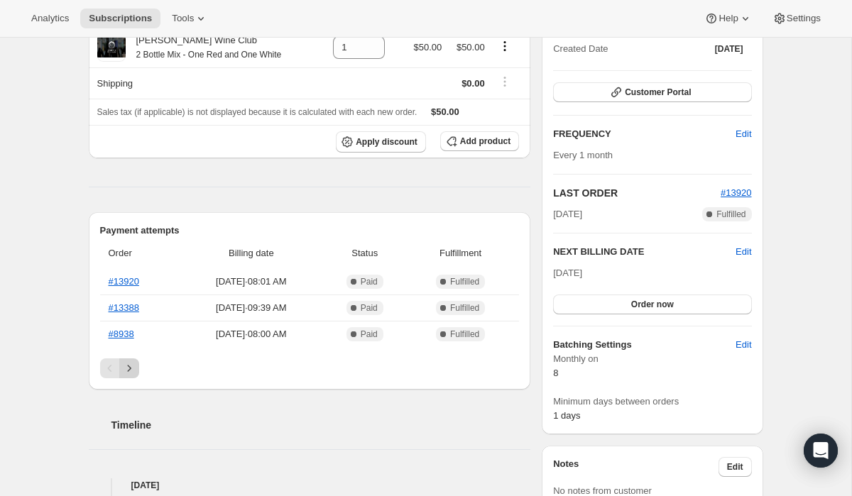
click at [126, 371] on icon "Next" at bounding box center [129, 368] width 14 height 14
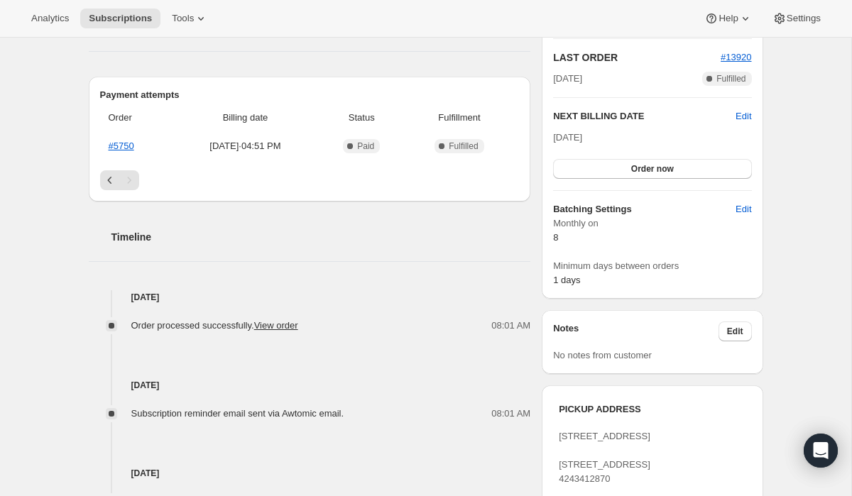
scroll to position [308, 0]
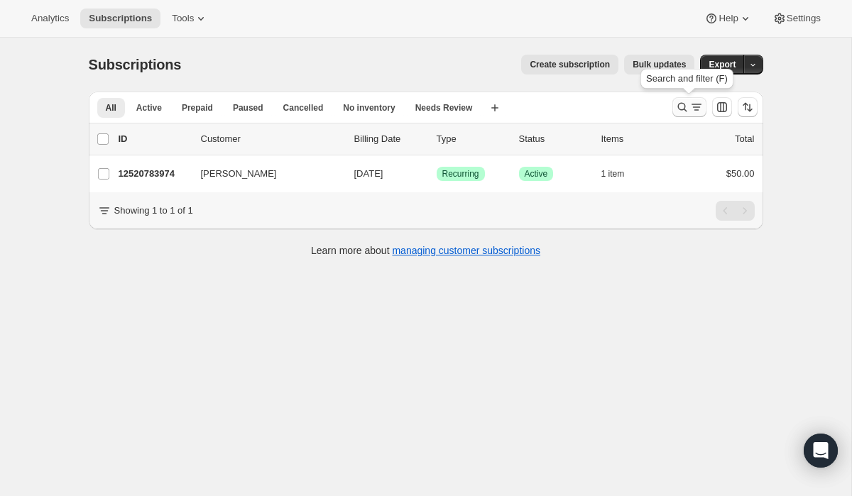
click at [686, 106] on icon "Search and filter results" at bounding box center [682, 107] width 14 height 14
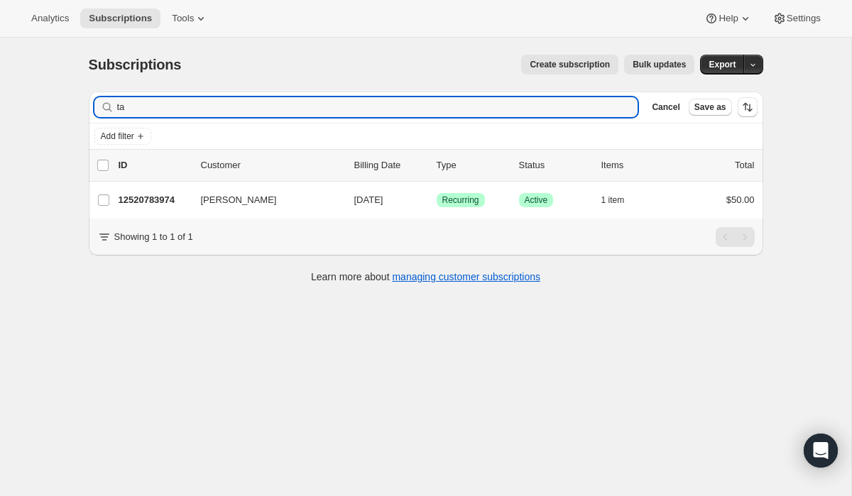
type input "t"
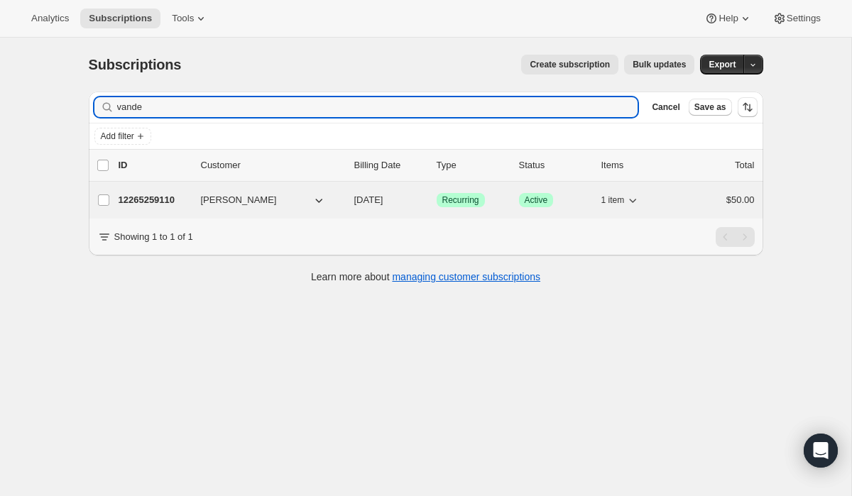
type input "vande"
click at [162, 200] on p "12265259110" at bounding box center [154, 200] width 71 height 14
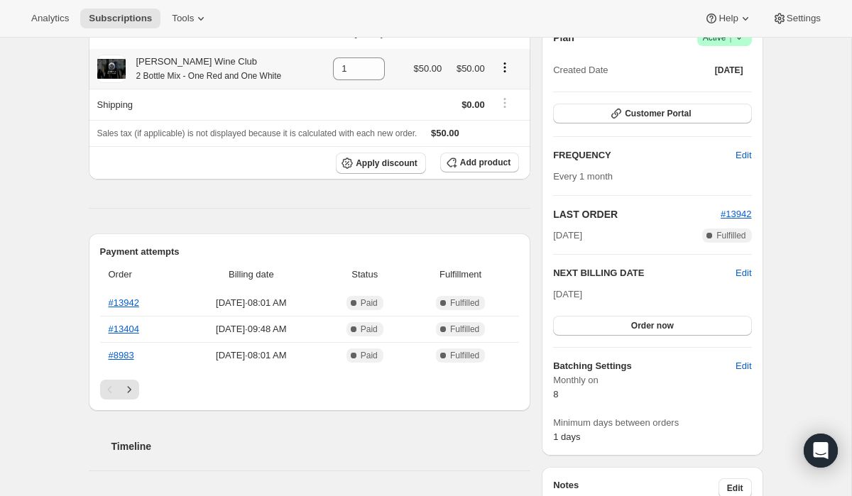
scroll to position [153, 0]
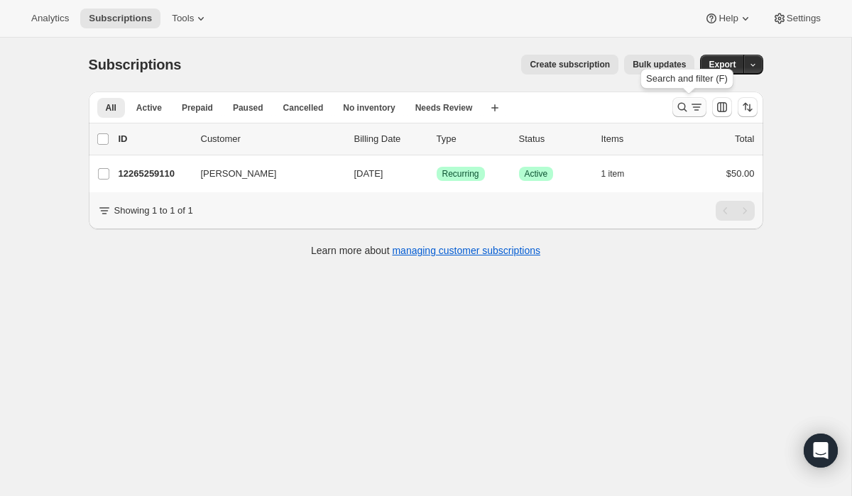
click at [685, 106] on icon "Search and filter results" at bounding box center [682, 107] width 14 height 14
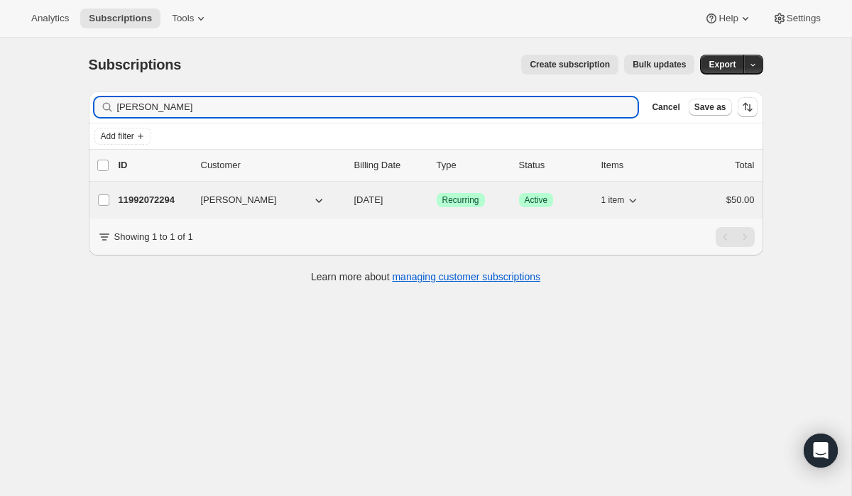
type input "[PERSON_NAME]"
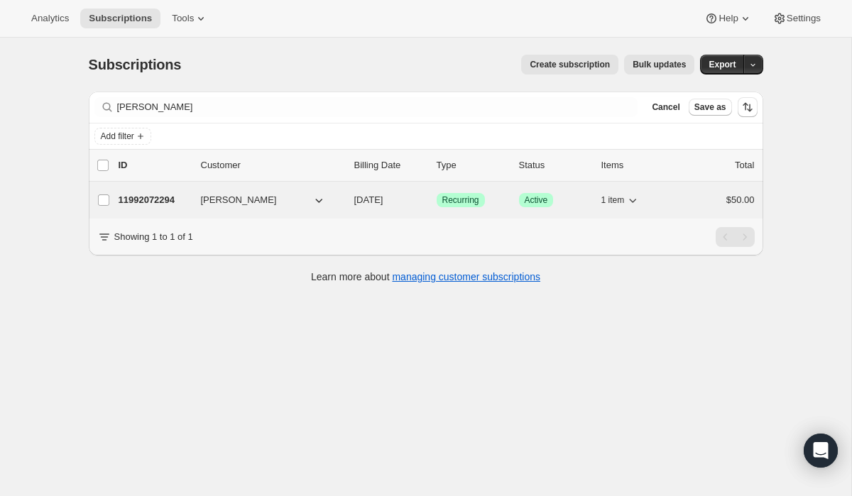
click at [151, 209] on div "11992072294 [PERSON_NAME] [DATE] Success Recurring Success Active 1 item $50.00" at bounding box center [437, 200] width 636 height 20
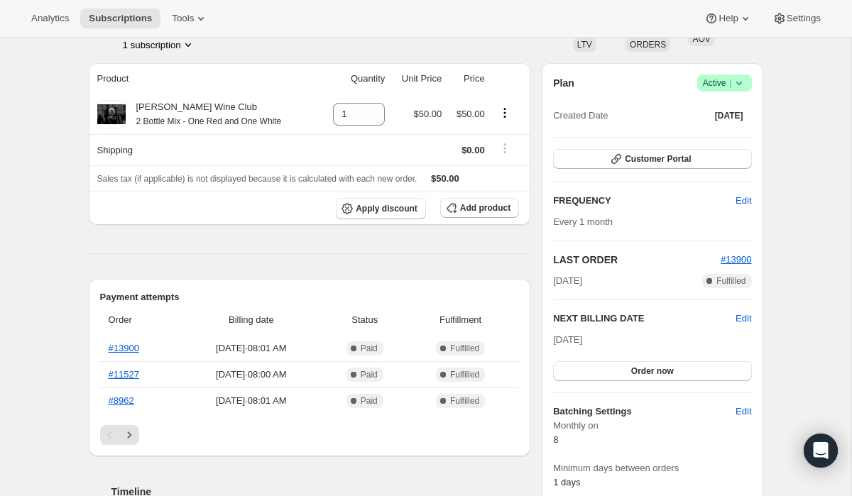
scroll to position [200, 0]
